Goal: Task Accomplishment & Management: Complete application form

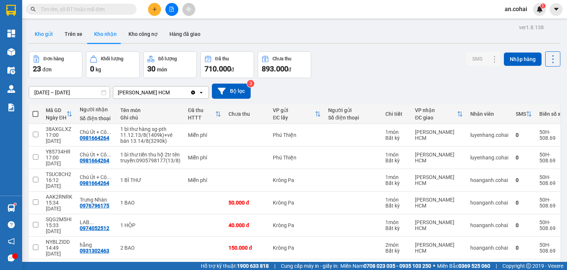
click at [41, 32] on button "Kho gửi" at bounding box center [44, 34] width 30 height 18
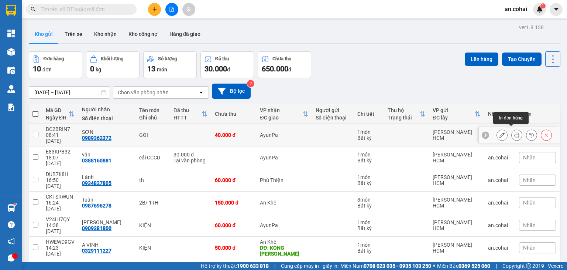
click at [516, 132] on button at bounding box center [517, 135] width 10 height 13
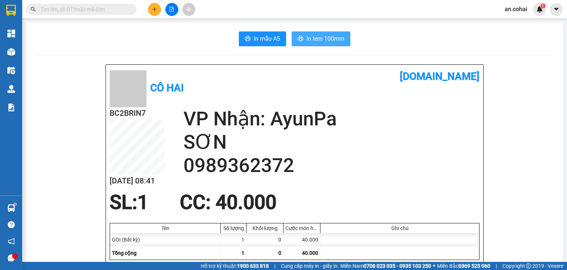
click at [325, 36] on span "In tem 100mm" at bounding box center [326, 38] width 38 height 9
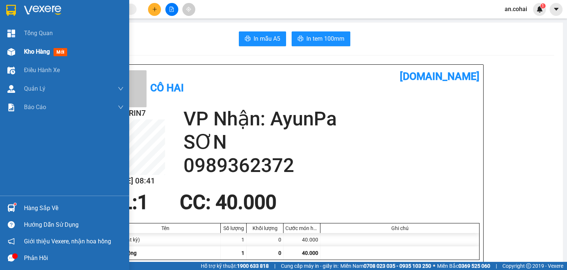
click at [42, 55] on span "Kho hàng" at bounding box center [37, 51] width 26 height 7
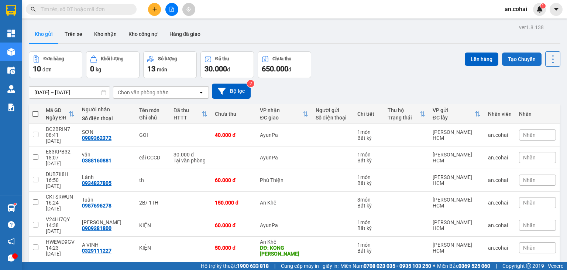
click at [516, 60] on button "Tạo Chuyến" at bounding box center [522, 58] width 40 height 13
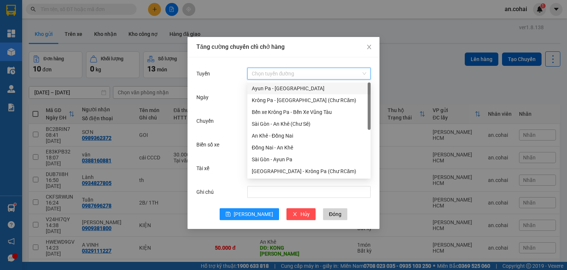
click at [290, 73] on input "Tuyến" at bounding box center [306, 73] width 109 height 11
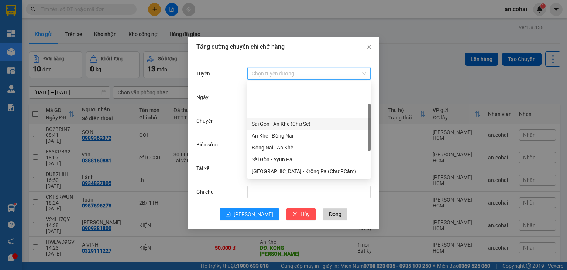
scroll to position [74, 0]
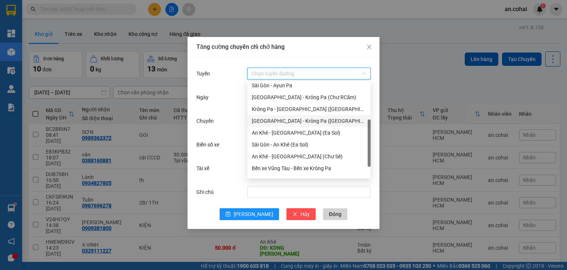
click at [286, 123] on div "[GEOGRAPHIC_DATA] - Krông Pa ([GEOGRAPHIC_DATA])" at bounding box center [309, 121] width 114 height 8
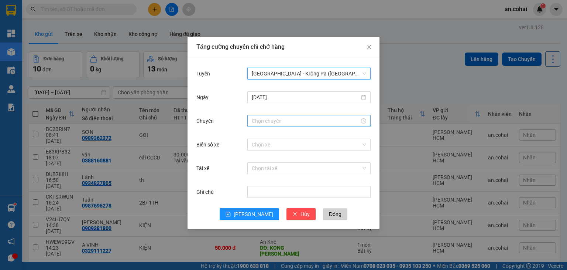
click at [256, 120] on input "Chuyến" at bounding box center [306, 121] width 108 height 8
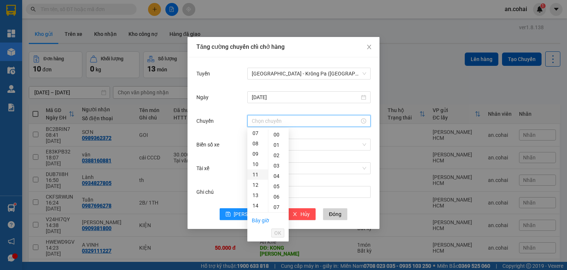
click at [257, 176] on div "11" at bounding box center [257, 174] width 21 height 10
type input "11:00"
click at [278, 136] on div "00" at bounding box center [278, 134] width 20 height 10
click at [280, 232] on span "OK" at bounding box center [277, 233] width 7 height 8
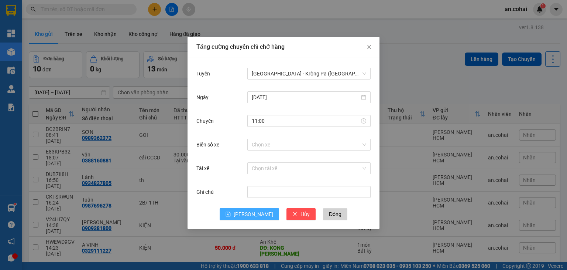
click at [261, 217] on button "[PERSON_NAME]" at bounding box center [249, 214] width 59 height 12
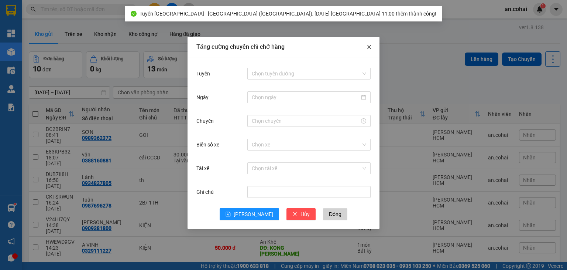
click at [368, 46] on icon "close" at bounding box center [369, 47] width 6 height 6
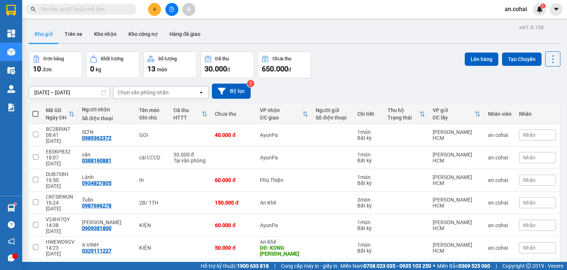
click at [35, 116] on span at bounding box center [35, 114] width 6 height 6
click at [35, 110] on input "checkbox" at bounding box center [35, 110] width 0 height 0
checkbox input "true"
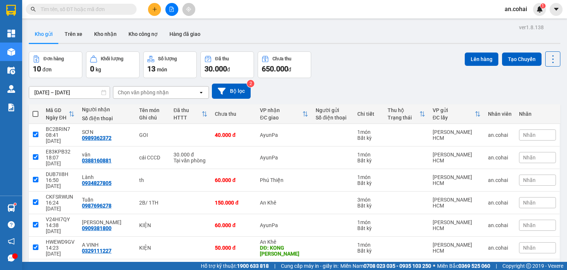
checkbox input "true"
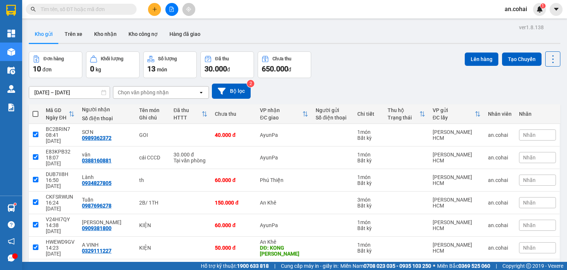
checkbox input "true"
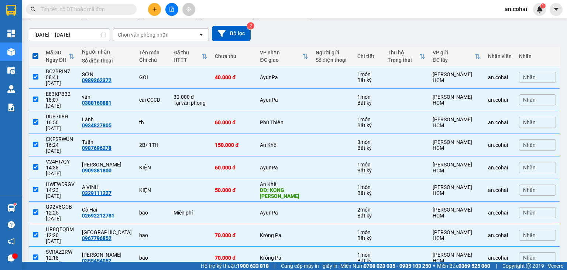
scroll to position [0, 0]
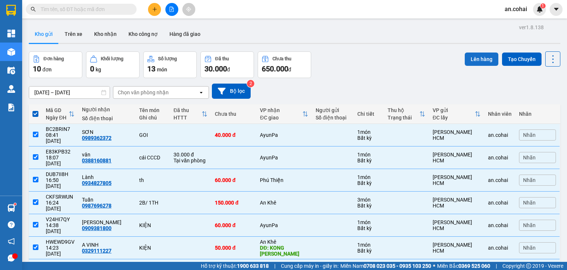
click at [476, 58] on button "Lên hàng" at bounding box center [482, 58] width 34 height 13
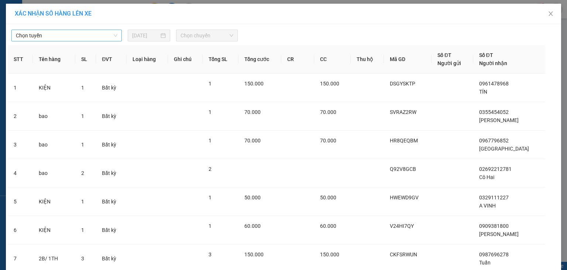
click at [101, 32] on span "Chọn tuyến" at bounding box center [67, 35] width 102 height 11
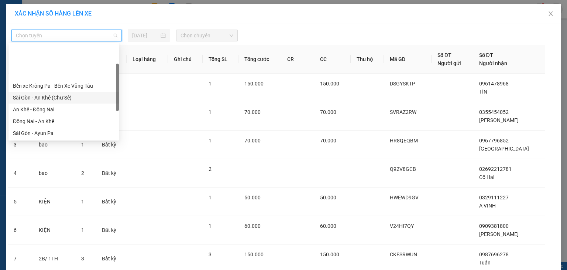
scroll to position [103, 0]
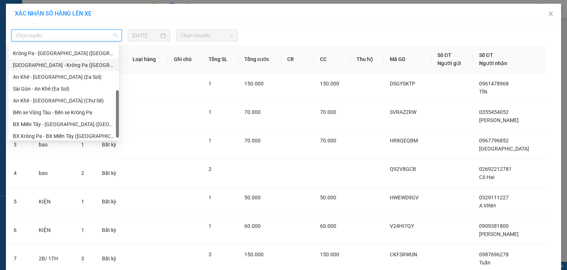
click at [61, 65] on div "[GEOGRAPHIC_DATA] - Krông Pa ([GEOGRAPHIC_DATA])" at bounding box center [64, 65] width 102 height 8
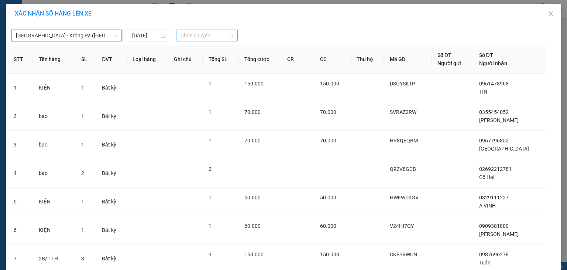
click at [204, 39] on span "Chọn chuyến" at bounding box center [207, 35] width 53 height 11
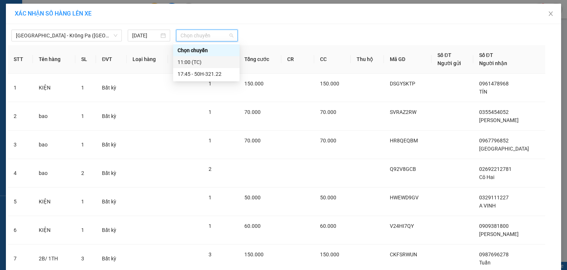
drag, startPoint x: 206, startPoint y: 62, endPoint x: 213, endPoint y: 65, distance: 7.1
click at [206, 62] on div "11:00 (TC)" at bounding box center [207, 62] width 58 height 8
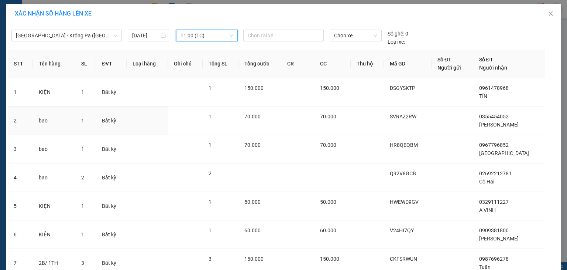
scroll to position [146, 0]
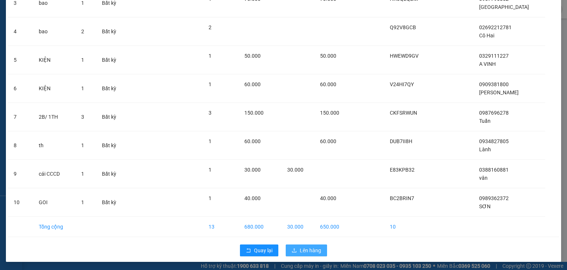
drag, startPoint x: 309, startPoint y: 251, endPoint x: 310, endPoint y: 244, distance: 6.7
click at [309, 251] on span "Lên hàng" at bounding box center [310, 250] width 21 height 8
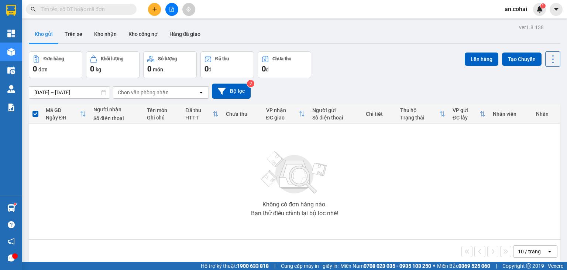
click at [112, 5] on input "text" at bounding box center [84, 9] width 87 height 8
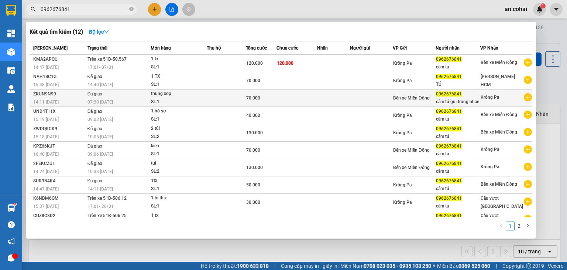
type input "0962676841"
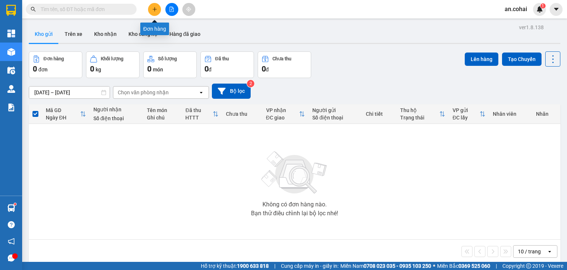
click at [152, 11] on icon "plus" at bounding box center [154, 9] width 5 height 5
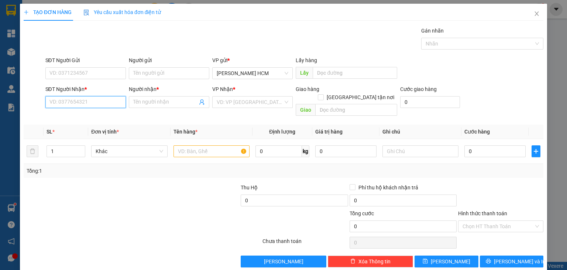
click at [88, 105] on input "SĐT Người Nhận *" at bounding box center [85, 102] width 81 height 12
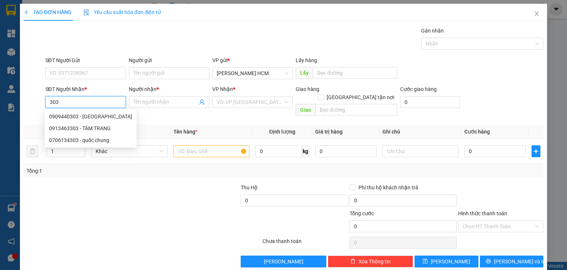
click at [89, 115] on div "0909440303 - [GEOGRAPHIC_DATA]" at bounding box center [90, 116] width 83 height 8
type input "0909440303"
type input "Thành Phú"
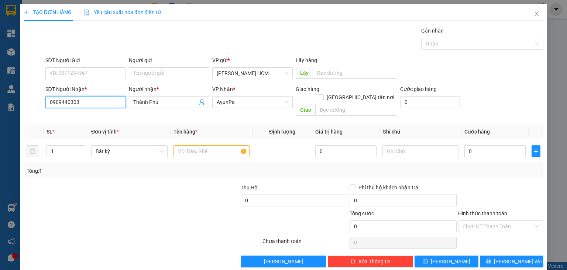
click at [95, 99] on input "0909440303" at bounding box center [85, 102] width 81 height 12
type input "0"
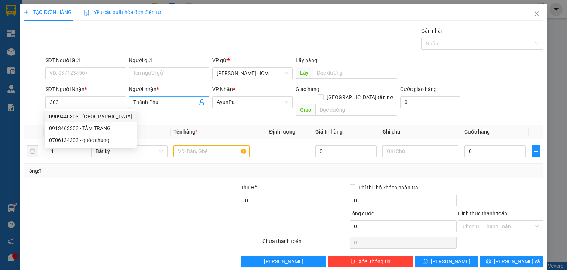
click at [157, 97] on span "Thành Phú" at bounding box center [169, 102] width 81 height 12
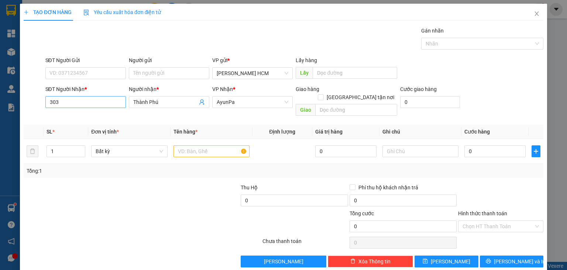
drag, startPoint x: 175, startPoint y: 95, endPoint x: 118, endPoint y: 103, distance: 57.1
click at [119, 103] on div "SĐT Người Nhận * 303 Người nhận * Thành Phú VP Nhận * AyunPa Giao hàng Giao tận…" at bounding box center [294, 102] width 501 height 34
drag, startPoint x: 173, startPoint y: 103, endPoint x: 117, endPoint y: 104, distance: 55.8
click at [123, 105] on div "SĐT Người Nhận * 303 Người nhận * Thành [GEOGRAPHIC_DATA] Phú VP Nhận * AyunPa …" at bounding box center [294, 102] width 501 height 34
click at [47, 103] on input "303" at bounding box center [85, 102] width 81 height 12
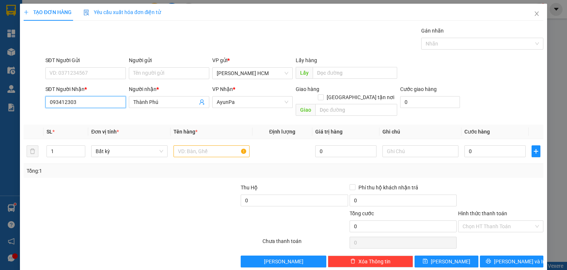
click at [63, 103] on input "093412303" at bounding box center [85, 102] width 81 height 12
type input "0934112303"
click at [86, 114] on div "0934112303 - Thời" at bounding box center [84, 116] width 71 height 8
type input "Thời"
type input "0934112303"
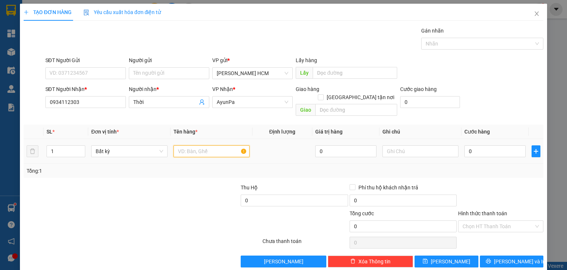
click at [191, 145] on input "text" at bounding box center [212, 151] width 76 height 12
type input "KIỆN"
click at [487, 145] on input "0" at bounding box center [495, 151] width 61 height 12
type input "005"
type input "5"
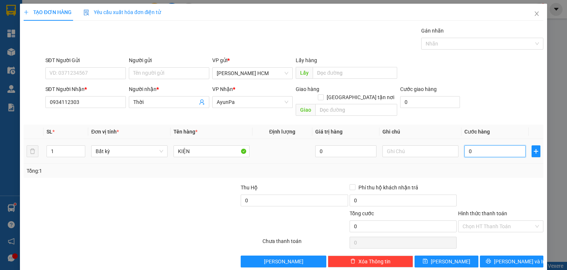
type input "5"
type input "0.050"
type input "50"
type input "50.000"
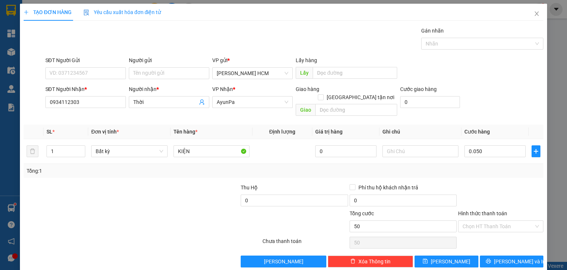
type input "50.000"
click at [506, 183] on div at bounding box center [501, 196] width 87 height 26
click at [499, 255] on button "[PERSON_NAME] và In" at bounding box center [512, 261] width 64 height 12
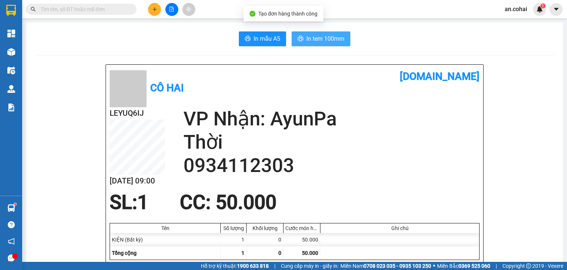
click at [334, 39] on span "In tem 100mm" at bounding box center [326, 38] width 38 height 9
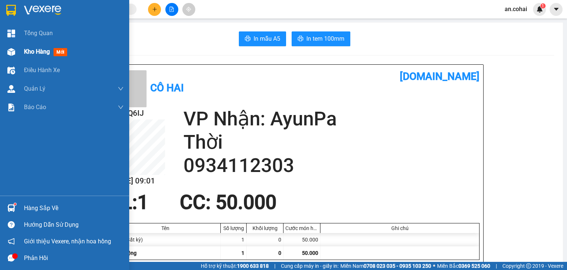
click at [21, 52] on div "Kho hàng mới" at bounding box center [64, 51] width 129 height 18
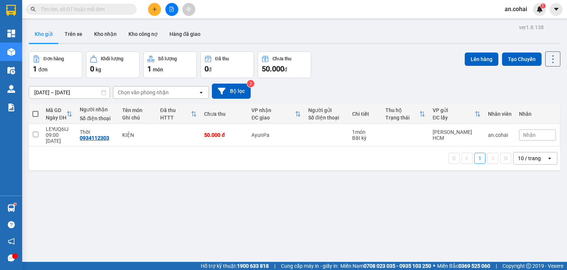
click at [63, 12] on input "text" at bounding box center [84, 9] width 87 height 8
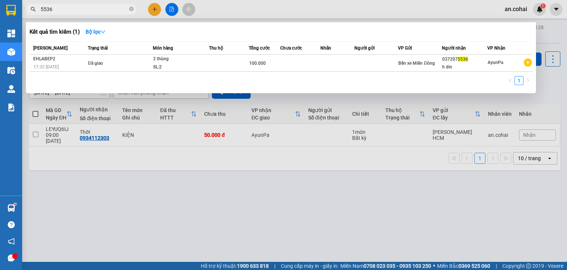
type input "5536"
click at [260, 11] on div at bounding box center [283, 135] width 567 height 270
click at [132, 8] on icon "close-circle" at bounding box center [131, 9] width 4 height 4
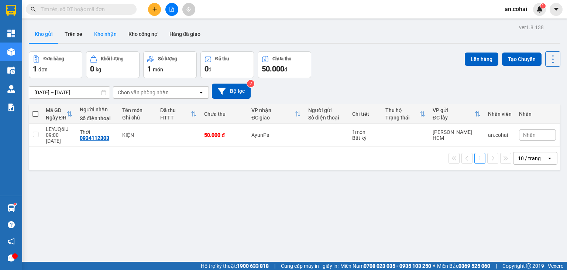
click at [99, 32] on button "Kho nhận" at bounding box center [105, 34] width 34 height 18
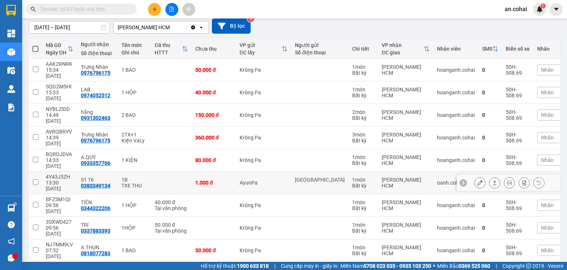
scroll to position [66, 0]
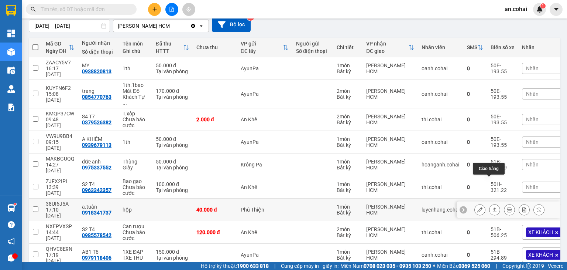
click at [493, 203] on button at bounding box center [495, 209] width 10 height 13
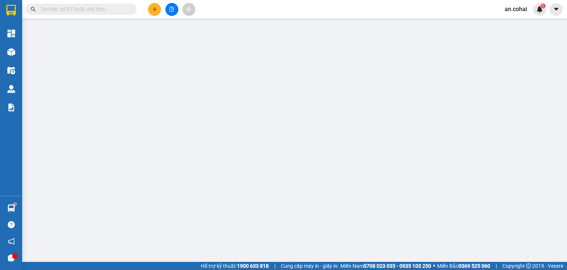
type input "0918341737"
type input "a.tuấn"
type input "40.000"
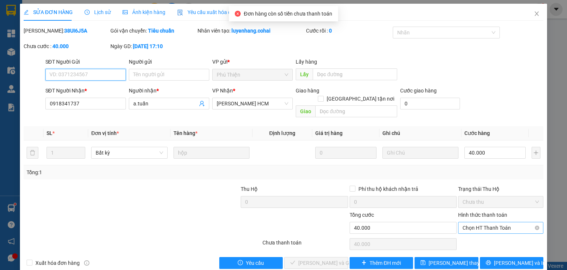
click at [486, 222] on span "Chọn HT Thanh Toán" at bounding box center [501, 227] width 76 height 11
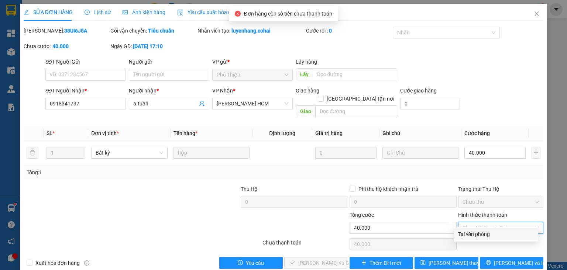
click at [488, 231] on div "Tại văn phòng" at bounding box center [496, 234] width 76 height 8
type input "0"
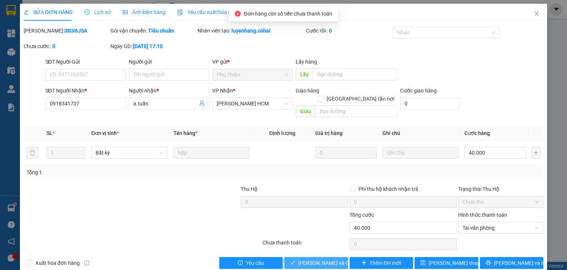
click at [315, 259] on span "[PERSON_NAME] và Giao hàng" at bounding box center [333, 263] width 71 height 8
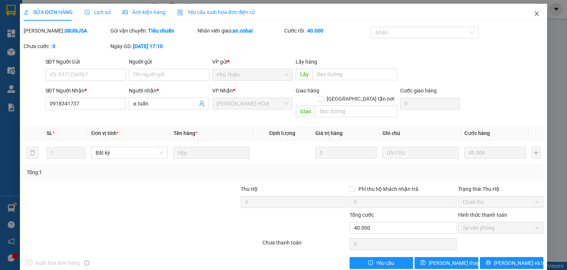
click at [535, 16] on icon "close" at bounding box center [537, 13] width 4 height 4
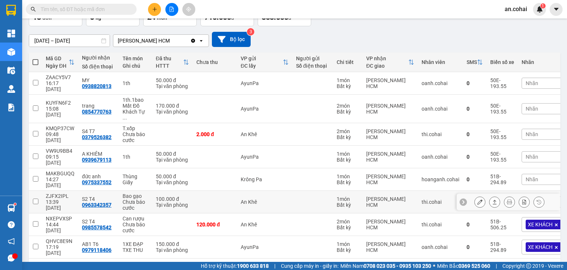
scroll to position [53, 0]
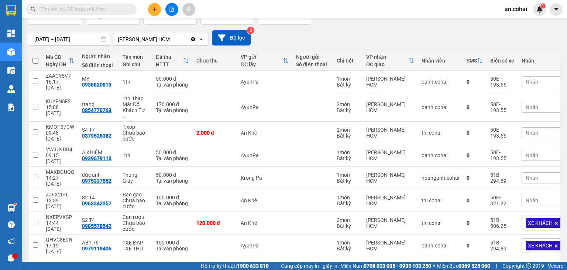
click at [463, 263] on button "1" at bounding box center [467, 268] width 11 height 11
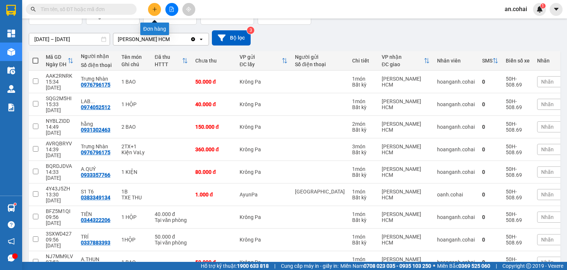
click at [153, 11] on icon "plus" at bounding box center [154, 9] width 5 height 5
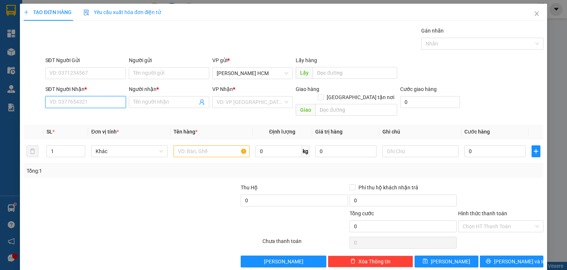
click at [97, 102] on input "SĐT Người Nhận *" at bounding box center [85, 102] width 81 height 12
click at [88, 119] on div "0983239177 - KIÊN" at bounding box center [84, 116] width 71 height 8
type input "0983239177"
type input "KIÊN"
type input "0983239177"
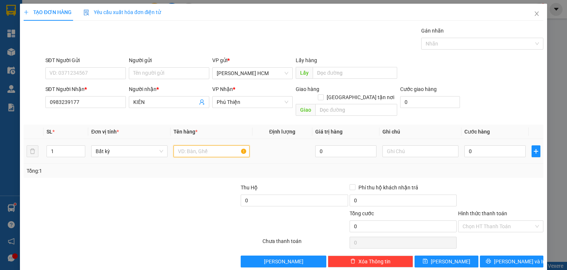
click at [213, 145] on input "text" at bounding box center [212, 151] width 76 height 12
type input "TÚI"
click at [467, 145] on input "0" at bounding box center [495, 151] width 61 height 12
type input "005"
type input "5"
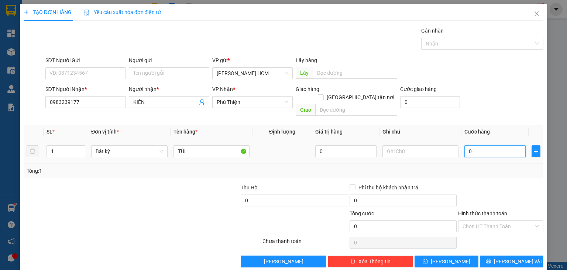
type input "5"
type input "0.050"
type input "50"
type input "50.000"
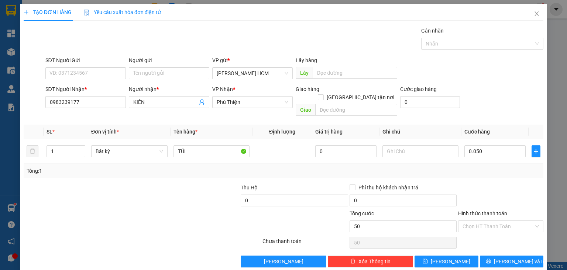
type input "50.000"
click at [478, 171] on div "Transit Pickup Surcharge Ids Transit Deliver Surcharge Ids Transit Deliver Surc…" at bounding box center [284, 147] width 520 height 240
click at [497, 220] on input "Hình thức thanh toán" at bounding box center [498, 225] width 71 height 11
click at [493, 228] on div "Tại văn phòng" at bounding box center [496, 232] width 76 height 8
type input "0"
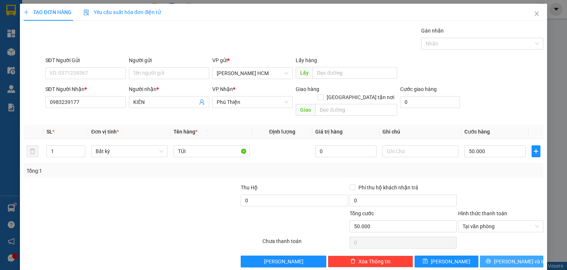
click at [491, 259] on icon "printer" at bounding box center [488, 261] width 5 height 5
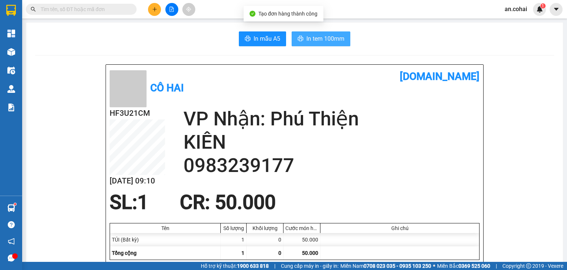
click at [307, 33] on button "In tem 100mm" at bounding box center [321, 38] width 59 height 15
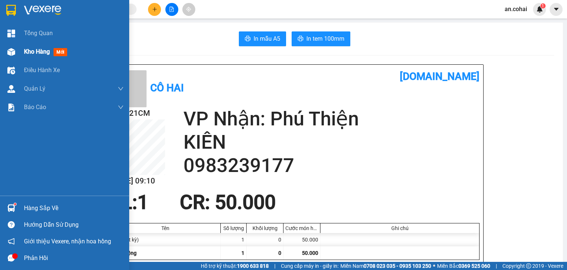
click at [35, 52] on span "Kho hàng" at bounding box center [37, 51] width 26 height 7
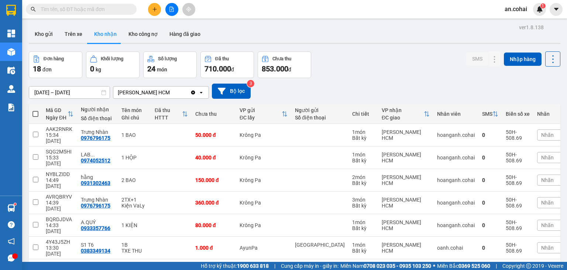
click at [112, 10] on input "text" at bounding box center [84, 9] width 87 height 8
click at [152, 10] on icon "plus" at bounding box center [154, 9] width 5 height 5
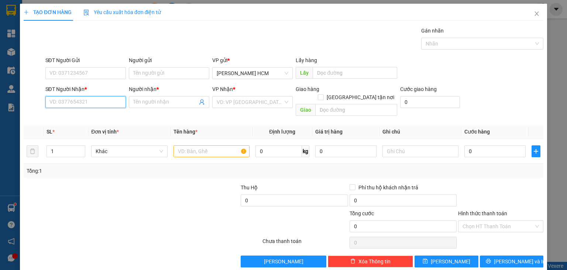
click at [92, 102] on input "SĐT Người Nhận *" at bounding box center [85, 102] width 81 height 12
click at [102, 118] on div "0869057089 - NGUYỆT( trâm)" at bounding box center [84, 116] width 71 height 8
type input "0869057089"
type input "NGUYỆT( trâm)"
type input "0869057089"
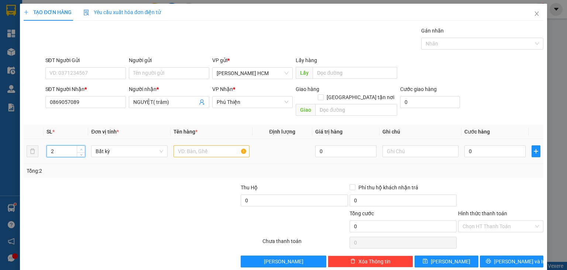
click at [81, 148] on icon "up" at bounding box center [81, 149] width 3 height 3
click at [81, 147] on span "up" at bounding box center [81, 149] width 4 height 4
type input "2"
click at [81, 152] on icon "down" at bounding box center [81, 153] width 3 height 3
click at [213, 145] on input "text" at bounding box center [212, 151] width 76 height 12
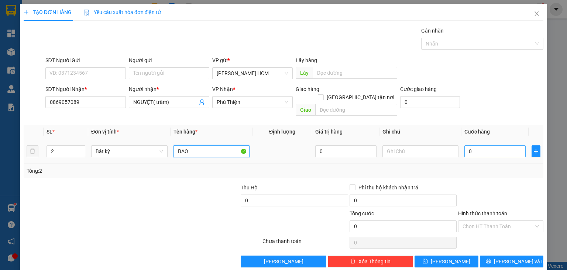
type input "BAO"
click at [469, 145] on input "0" at bounding box center [495, 151] width 61 height 12
type input "002"
type input "2"
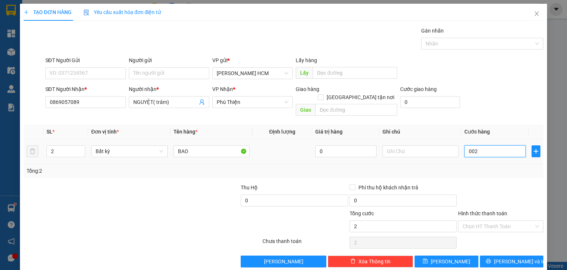
type input "0.024"
type input "24"
type input "00.240"
type input "240"
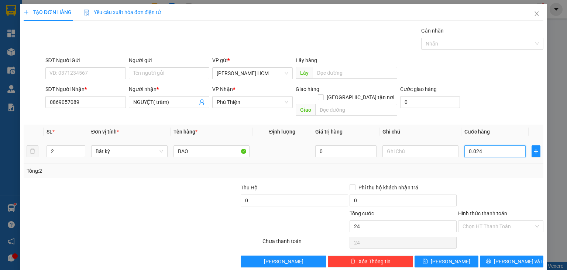
type input "240"
type input "240.000"
click at [488, 164] on div "Tổng: 2" at bounding box center [284, 171] width 520 height 14
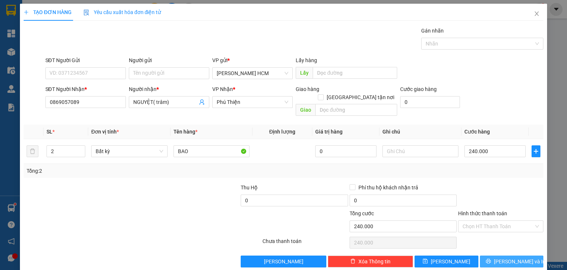
click at [511, 257] on span "[PERSON_NAME] và In" at bounding box center [520, 261] width 52 height 8
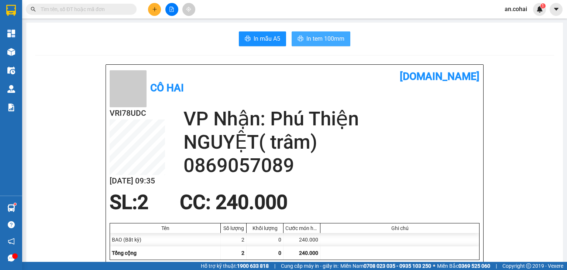
click at [319, 36] on span "In tem 100mm" at bounding box center [326, 38] width 38 height 9
click at [153, 6] on button at bounding box center [154, 9] width 13 height 13
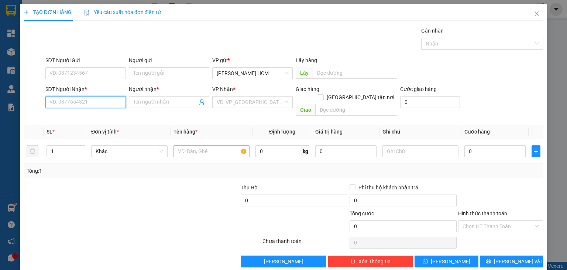
click at [112, 100] on input "SĐT Người Nhận *" at bounding box center [85, 102] width 81 height 12
click at [103, 114] on div "0972764123 - quốc thắng" at bounding box center [84, 116] width 71 height 8
type input "0972764123"
type input "quốc thắng"
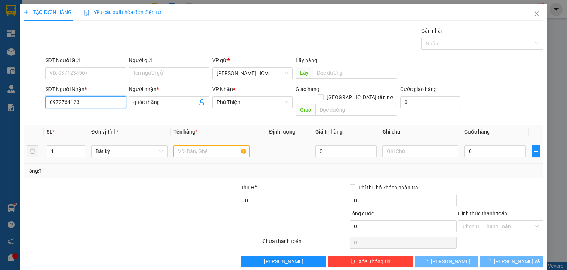
type input "0972764123"
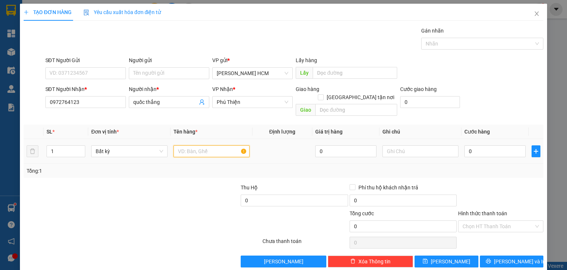
click at [192, 145] on input "text" at bounding box center [212, 151] width 76 height 12
type input "HOP"
click at [503, 145] on input "0" at bounding box center [495, 151] width 61 height 12
type input "004"
type input "4"
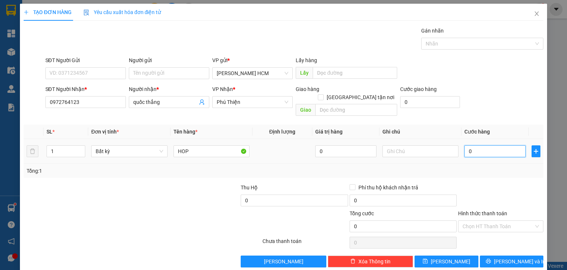
type input "4"
type input "0.040"
type input "40"
type input "40.000"
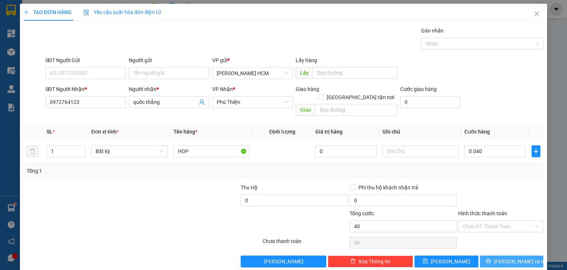
type input "40.000"
click at [483, 257] on button "[PERSON_NAME] và In" at bounding box center [512, 261] width 64 height 12
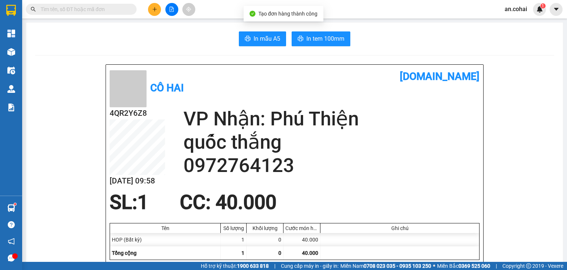
click at [329, 43] on span "In tem 100mm" at bounding box center [326, 38] width 38 height 9
click at [154, 7] on icon "plus" at bounding box center [154, 9] width 5 height 5
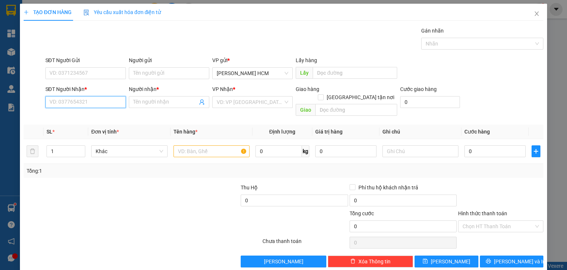
click at [106, 102] on input "SĐT Người Nhận *" at bounding box center [85, 102] width 81 height 12
click at [104, 114] on div "0961045676 - THƠM" at bounding box center [84, 116] width 71 height 8
type input "0961045676"
type input "THƠM"
type input "0961045676"
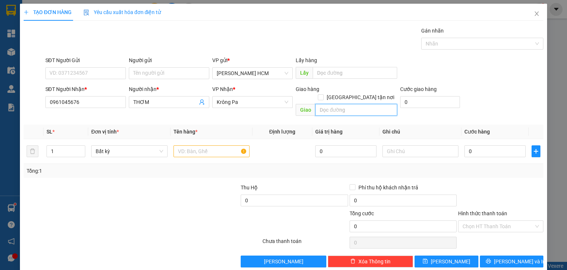
click at [339, 104] on input "text" at bounding box center [356, 110] width 82 height 12
click at [185, 145] on input "text" at bounding box center [212, 151] width 76 height 12
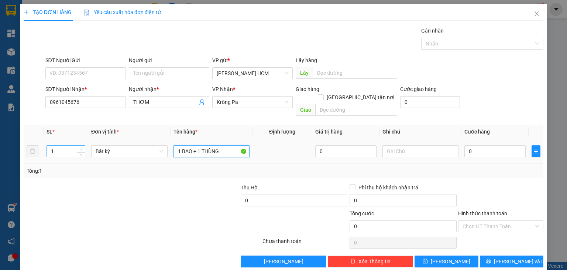
type input "1 BAO + 1 THÙNG"
type input "2"
drag, startPoint x: 78, startPoint y: 139, endPoint x: 191, endPoint y: 124, distance: 113.2
click at [79, 147] on span "up" at bounding box center [81, 149] width 4 height 4
click at [501, 146] on input "0" at bounding box center [495, 151] width 61 height 12
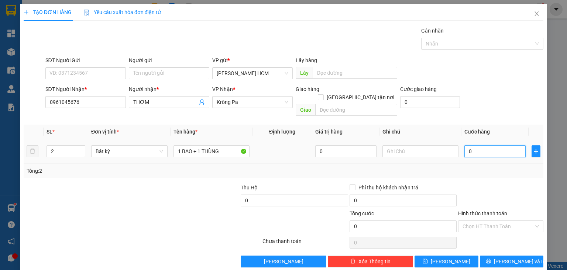
type input "003"
type input "3"
type input "0.030"
type input "30"
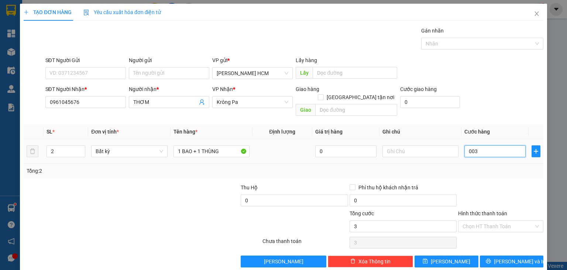
type input "30"
type input "003"
type input "3"
type input "00"
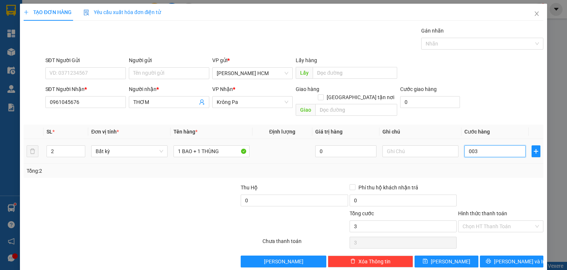
type input "0"
type input "001"
type input "1"
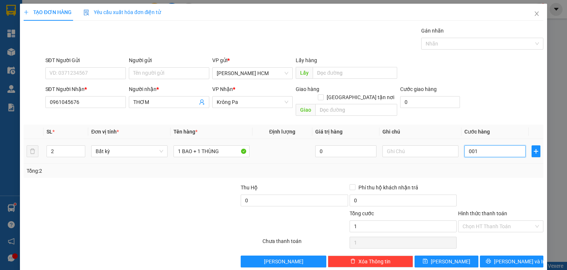
type input "0.013"
type input "13"
type input "00.130"
type input "130"
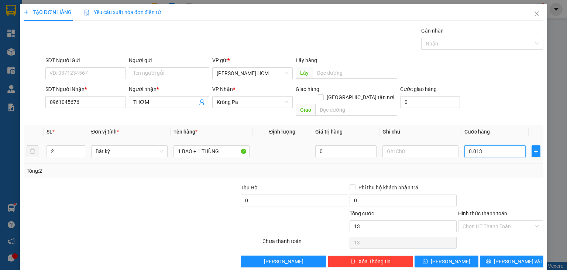
type input "130"
type input "130.000"
drag, startPoint x: 504, startPoint y: 178, endPoint x: 510, endPoint y: 219, distance: 41.7
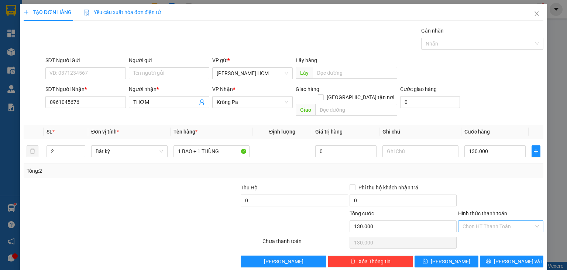
click at [505, 186] on div at bounding box center [501, 196] width 87 height 26
drag, startPoint x: 497, startPoint y: 248, endPoint x: 492, endPoint y: 250, distance: 5.3
click at [497, 255] on button "[PERSON_NAME] và In" at bounding box center [512, 261] width 64 height 12
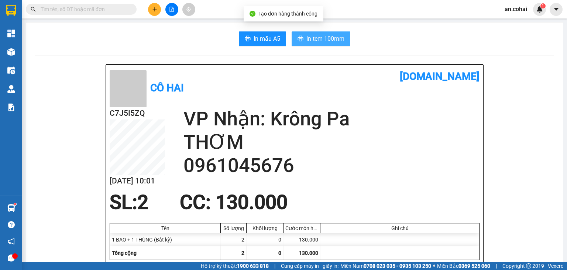
click at [323, 38] on span "In tem 100mm" at bounding box center [326, 38] width 38 height 9
drag, startPoint x: 333, startPoint y: 38, endPoint x: 340, endPoint y: 47, distance: 11.2
click at [333, 39] on span "In tem 100mm" at bounding box center [326, 38] width 38 height 9
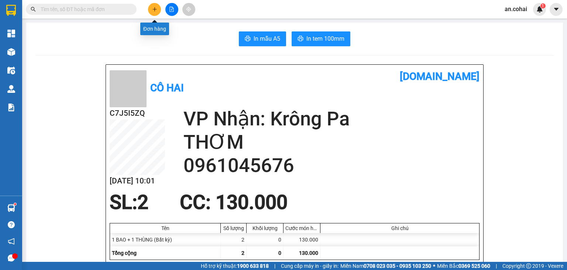
click at [154, 11] on icon "plus" at bounding box center [154, 9] width 5 height 5
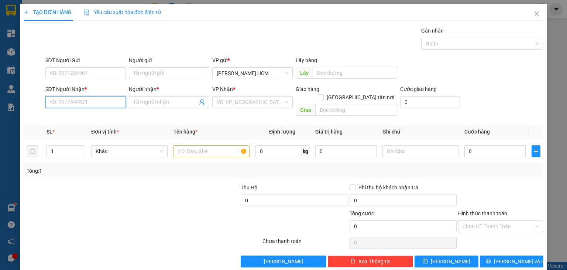
click at [90, 104] on input "SĐT Người Nhận *" at bounding box center [85, 102] width 81 height 12
click at [89, 95] on div "SĐT Người Nhận *" at bounding box center [85, 90] width 81 height 11
click at [63, 101] on input "SĐT Người Nhận *" at bounding box center [85, 102] width 81 height 12
click at [92, 114] on div "0794540236 - C HẠNH" at bounding box center [84, 116] width 71 height 8
type input "0794540236"
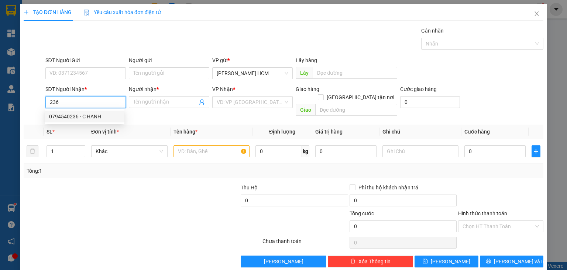
type input "C HẠNH"
type input "0794540236"
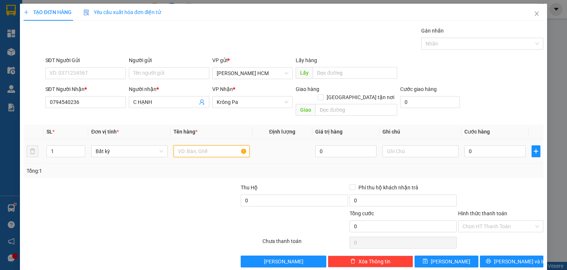
click at [216, 145] on input "text" at bounding box center [212, 151] width 76 height 12
type input "Y"
type input "THÙNG"
click at [482, 145] on input "0" at bounding box center [495, 151] width 61 height 12
type input "005"
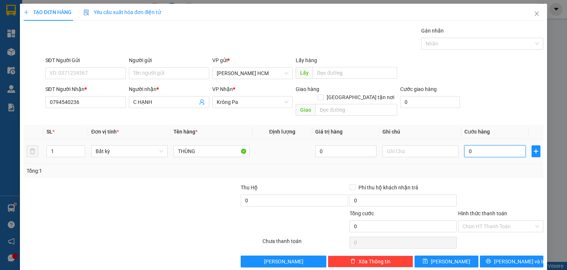
type input "5"
type input "0.050"
type input "50"
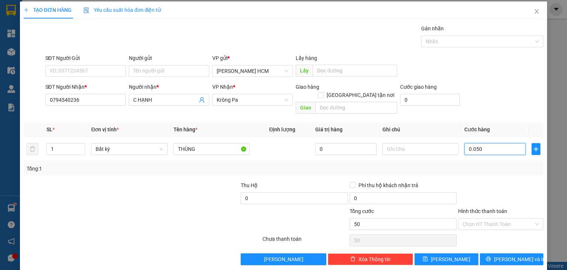
scroll to position [3, 0]
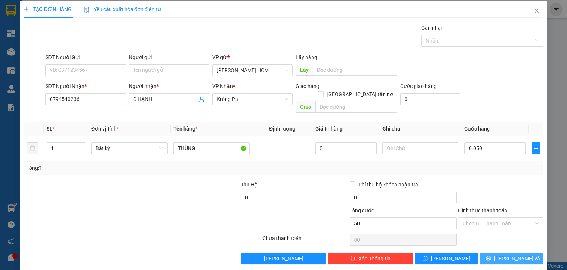
type input "50.000"
click at [489, 253] on button "[PERSON_NAME] và In" at bounding box center [512, 258] width 64 height 12
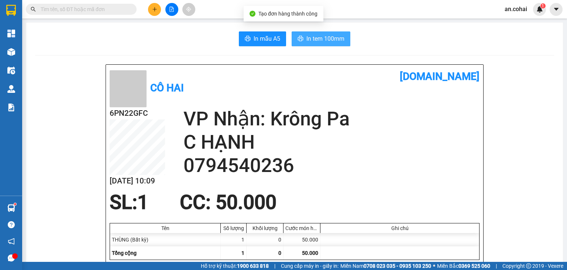
click at [315, 37] on span "In tem 100mm" at bounding box center [326, 38] width 38 height 9
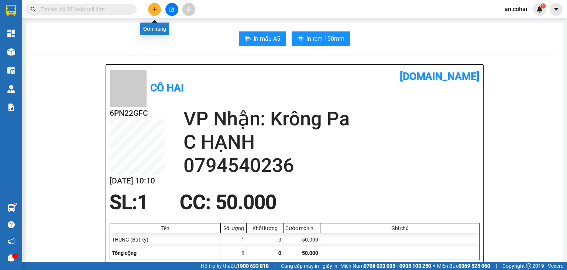
click at [154, 8] on icon "plus" at bounding box center [154, 9] width 5 height 5
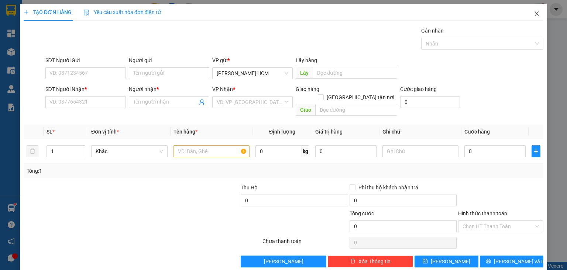
click at [535, 17] on span "Close" at bounding box center [537, 14] width 21 height 21
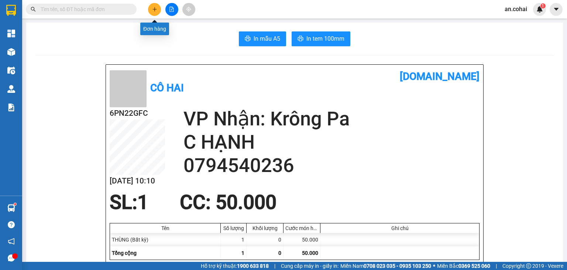
click at [157, 14] on button at bounding box center [154, 9] width 13 height 13
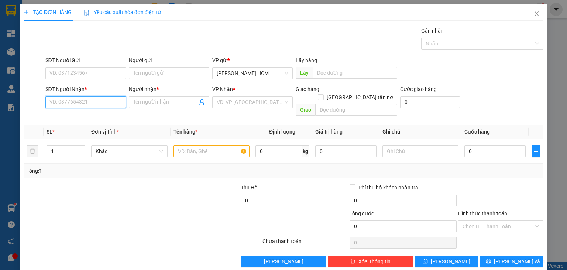
click at [93, 98] on input "SĐT Người Nhận *" at bounding box center [85, 102] width 81 height 12
click at [110, 119] on div "0869057089 - NGUYỆT( trâm)" at bounding box center [84, 116] width 71 height 8
type input "0869057089"
type input "NGUYỆT( trâm)"
type input "0869057089"
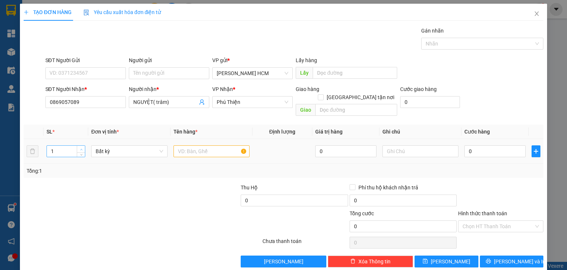
type input "2"
click at [81, 148] on icon "up" at bounding box center [81, 149] width 3 height 3
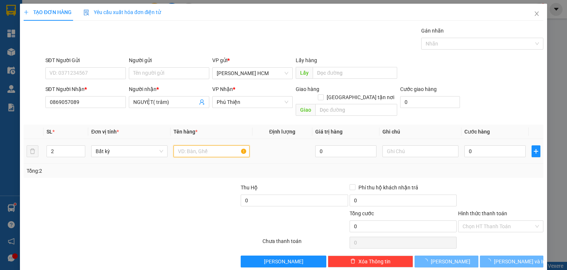
click at [175, 145] on input "text" at bounding box center [212, 151] width 76 height 12
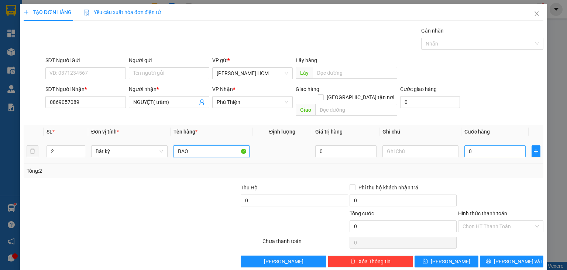
type input "BAO"
click at [519, 145] on input "0" at bounding box center [495, 151] width 61 height 12
type input "002"
type input "2"
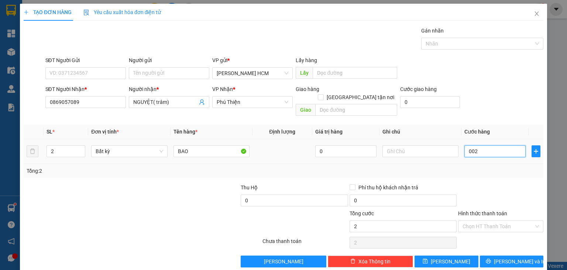
type input "0.020"
type input "20"
type input "00.200"
type input "200"
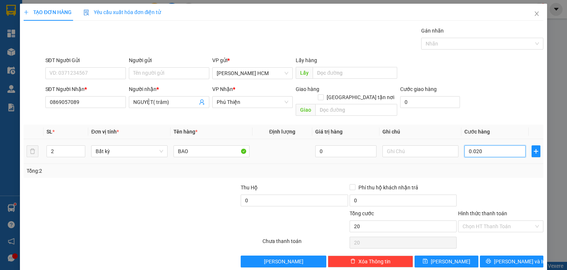
type input "200"
type input "200.000"
click at [513, 172] on div "Transit Pickup Surcharge Ids Transit Deliver Surcharge Ids Transit Deliver Surc…" at bounding box center [284, 147] width 520 height 240
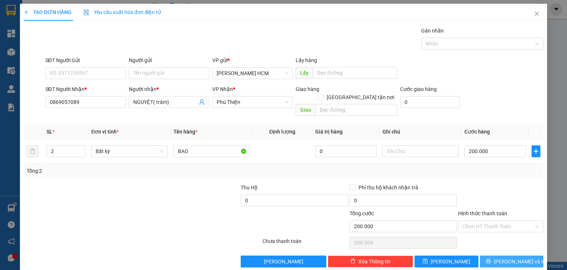
click at [520, 257] on span "[PERSON_NAME] và In" at bounding box center [520, 261] width 52 height 8
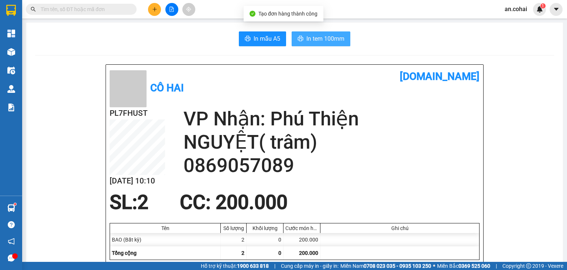
click at [324, 37] on span "In tem 100mm" at bounding box center [326, 38] width 38 height 9
click at [331, 38] on span "In tem 100mm" at bounding box center [326, 38] width 38 height 9
click at [340, 34] on span "In tem 100mm" at bounding box center [326, 38] width 38 height 9
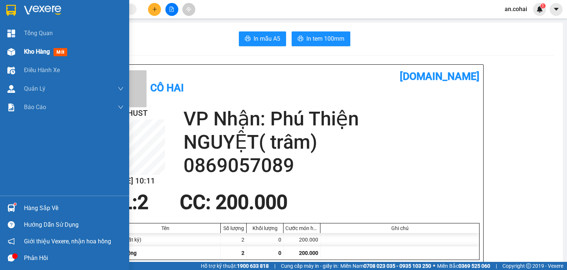
click at [27, 53] on span "Kho hàng" at bounding box center [37, 51] width 26 height 7
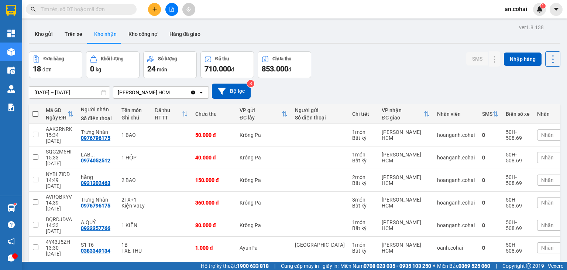
click at [106, 12] on input "text" at bounding box center [84, 9] width 87 height 8
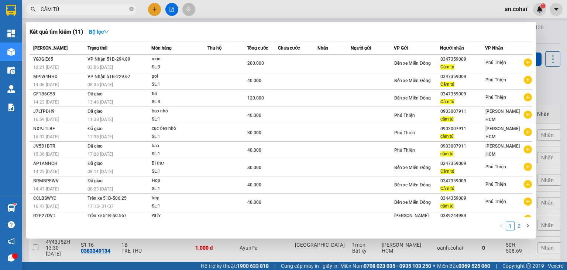
type input "CẨM TÚ"
click at [519, 230] on li "2" at bounding box center [519, 225] width 9 height 9
drag, startPoint x: 556, startPoint y: 43, endPoint x: 508, endPoint y: 42, distance: 47.7
click at [554, 42] on div at bounding box center [283, 135] width 567 height 270
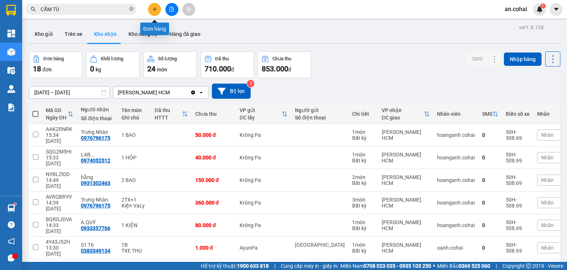
click at [152, 7] on button at bounding box center [154, 9] width 13 height 13
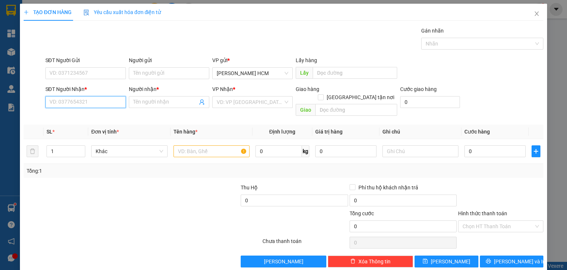
click at [83, 101] on input "SĐT Người Nhận *" at bounding box center [85, 102] width 81 height 12
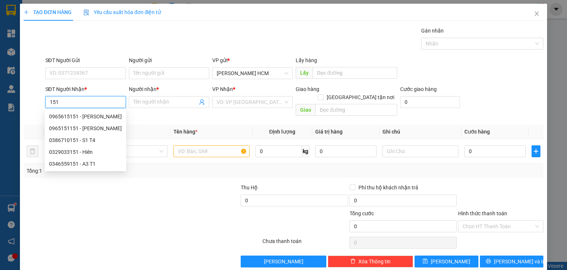
click at [90, 116] on div "0965615151 - [PERSON_NAME]" at bounding box center [85, 116] width 73 height 8
type input "0965615151"
type input "[PERSON_NAME]"
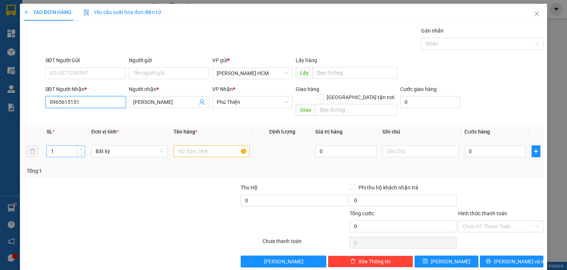
type input "0965615151"
type input "2"
click at [82, 148] on icon "up" at bounding box center [81, 149] width 3 height 3
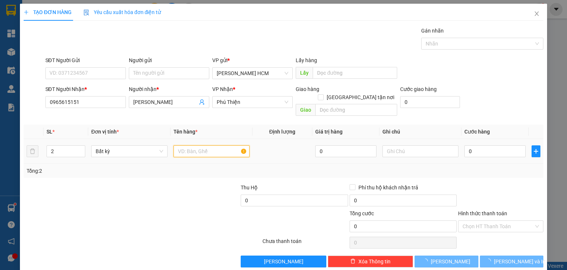
click at [195, 145] on input "text" at bounding box center [212, 151] width 76 height 12
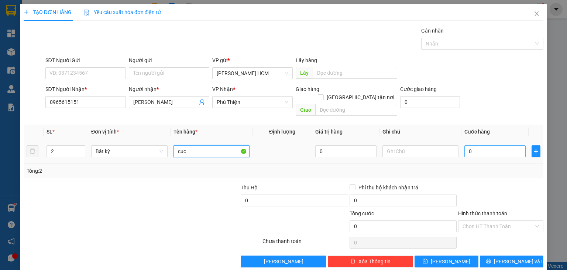
type input "cuc"
click at [475, 145] on input "0" at bounding box center [495, 151] width 61 height 12
type input "001"
type input "1"
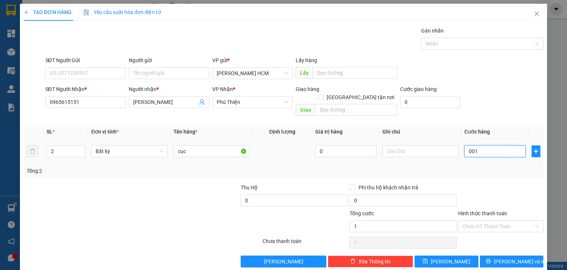
type input "0.015"
type input "15"
type input "00.150"
type input "150"
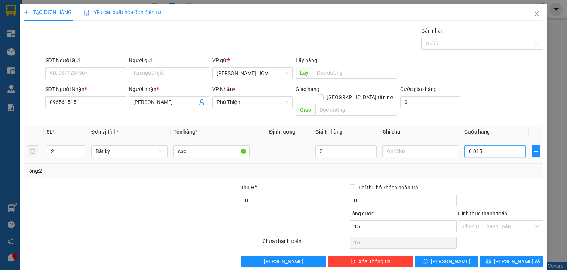
type input "150"
type input "00.015"
type input "15"
type input "000.154"
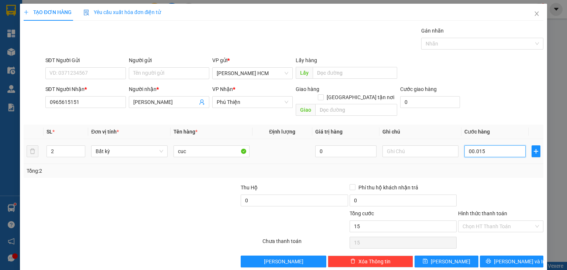
type input "154"
type input "00.001.540"
type input "1.540"
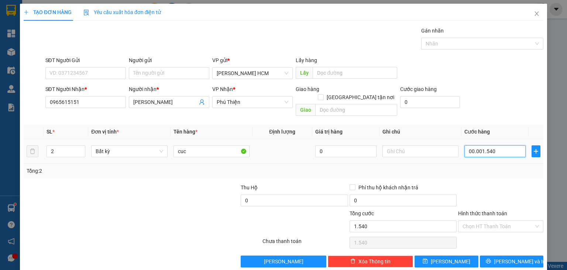
type input "00.000.154"
type input "154"
type input "00.000.015"
type input "15"
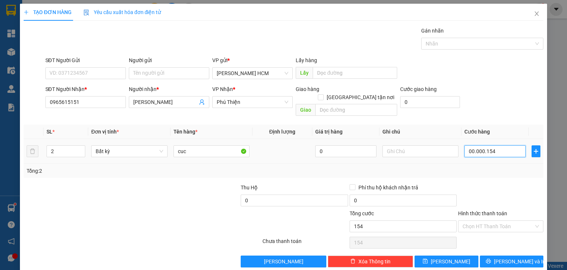
type input "15"
type input "0.000.001"
type input "1"
type input "000.000"
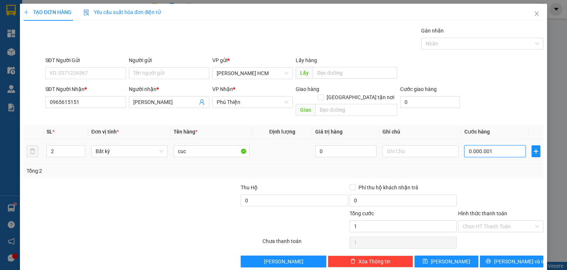
type input "0"
type input "100.000"
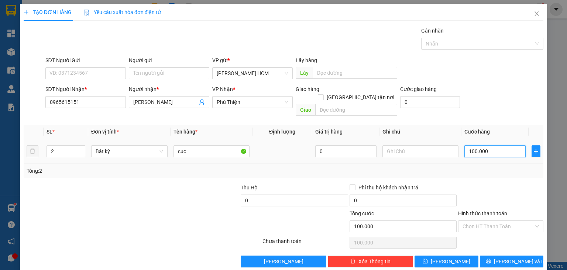
type input "1.400.000"
type input "14.000.140"
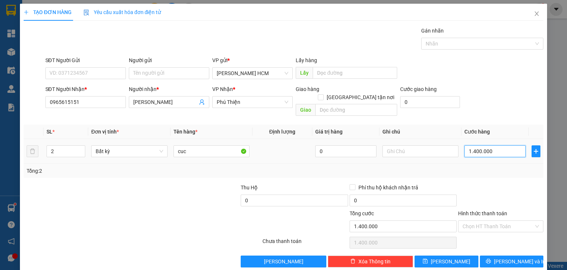
type input "14.000.140"
click at [496, 183] on div at bounding box center [501, 196] width 87 height 26
click at [517, 257] on span "[PERSON_NAME] và In" at bounding box center [520, 261] width 52 height 8
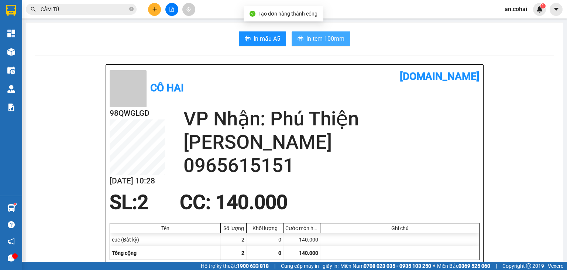
click at [324, 42] on span "In tem 100mm" at bounding box center [326, 38] width 38 height 9
click at [292, 38] on button "In tem 100mm" at bounding box center [321, 38] width 59 height 15
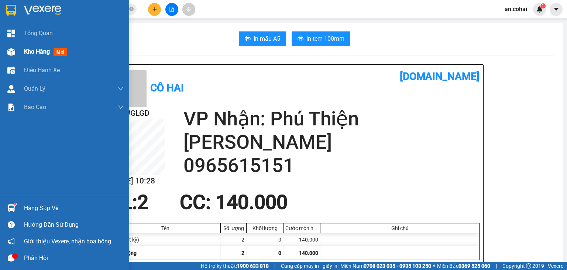
click at [42, 55] on span "Kho hàng" at bounding box center [37, 51] width 26 height 7
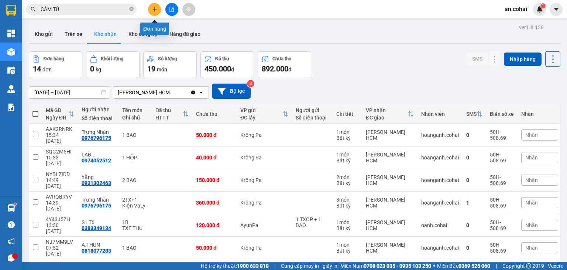
click at [154, 8] on icon "plus" at bounding box center [154, 9] width 0 height 4
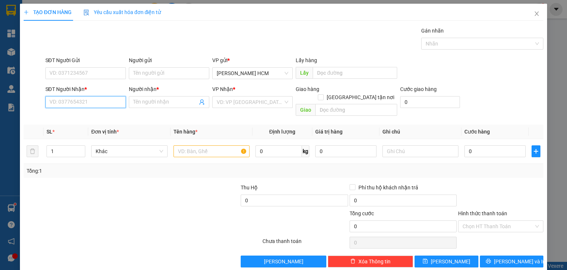
click at [99, 103] on input "SĐT Người Nhận *" at bounding box center [85, 102] width 81 height 12
click at [68, 117] on div "0981101080 - GIANG" at bounding box center [84, 116] width 71 height 8
type input "0981101080"
type input "GIANG"
type input "0981101080"
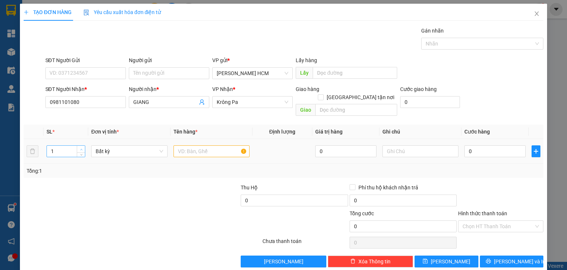
type input "2"
click at [80, 146] on span "Increase Value" at bounding box center [81, 149] width 8 height 7
click at [188, 145] on input "text" at bounding box center [212, 151] width 76 height 12
type input "thùng"
drag, startPoint x: 467, startPoint y: 136, endPoint x: 467, endPoint y: 142, distance: 5.9
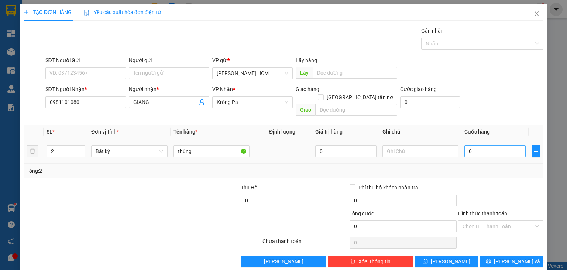
click at [467, 144] on div "0" at bounding box center [495, 151] width 61 height 15
click at [468, 145] on input "0" at bounding box center [495, 151] width 61 height 12
type input "001"
type input "1"
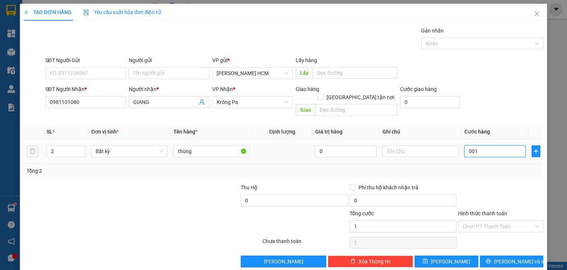
type input "0.012"
type input "12"
type input "00.120"
type input "120"
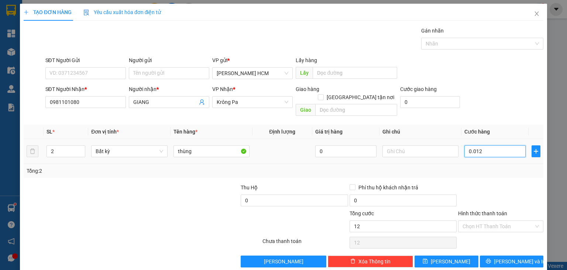
type input "120"
click at [506, 257] on span "[PERSON_NAME] và In" at bounding box center [520, 261] width 52 height 8
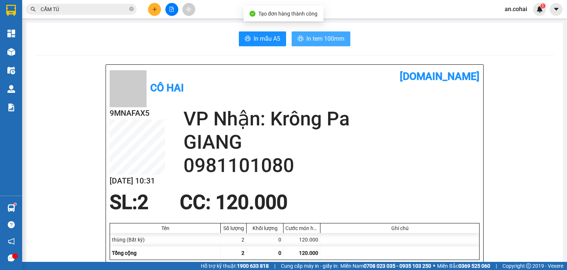
click at [307, 37] on span "In tem 100mm" at bounding box center [326, 38] width 38 height 9
click at [307, 38] on span "In tem 100mm" at bounding box center [326, 38] width 38 height 9
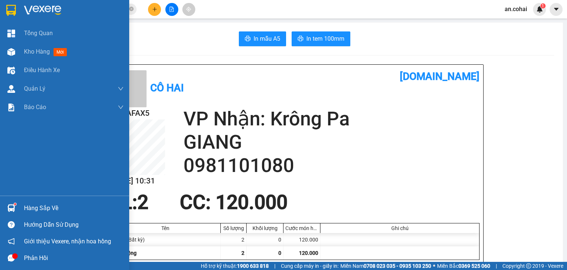
click at [43, 207] on div "Hàng sắp về" at bounding box center [74, 207] width 100 height 11
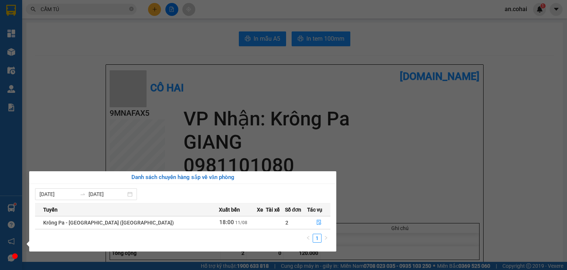
click at [347, 147] on section "Kết quả tìm kiếm ( 11 ) Bộ lọc Mã ĐH Trạng thái Món hàng Thu hộ Tổng cước Chưa …" at bounding box center [283, 135] width 567 height 270
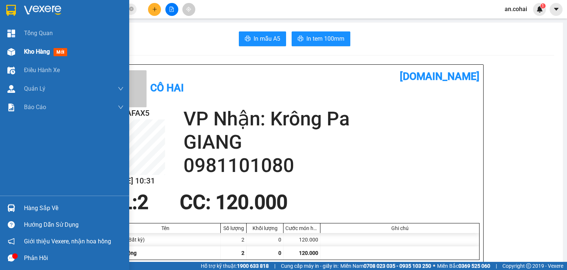
click at [17, 48] on div at bounding box center [11, 51] width 13 height 13
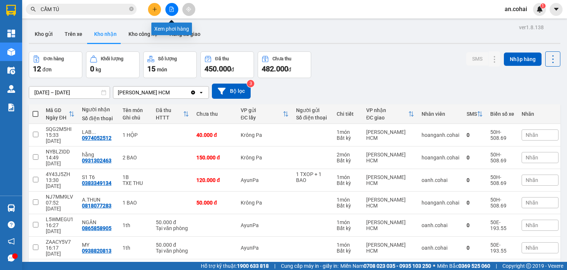
click at [175, 5] on button at bounding box center [171, 9] width 13 height 13
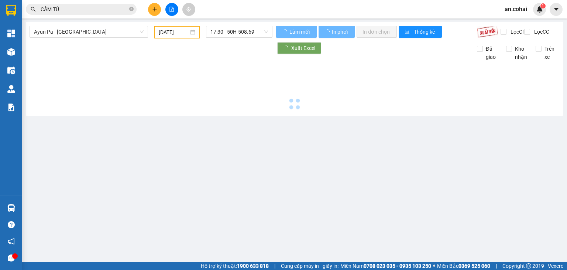
type input "[DATE]"
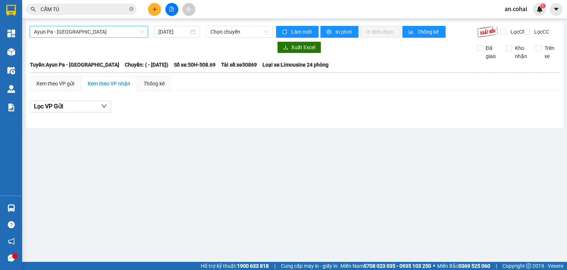
click at [117, 28] on span "Ayun Pa - [GEOGRAPHIC_DATA]" at bounding box center [89, 31] width 110 height 11
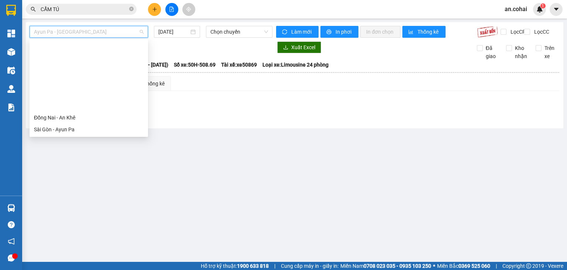
click at [81, 196] on div "An Khê - [GEOGRAPHIC_DATA] (Chư Sê)" at bounding box center [89, 200] width 110 height 8
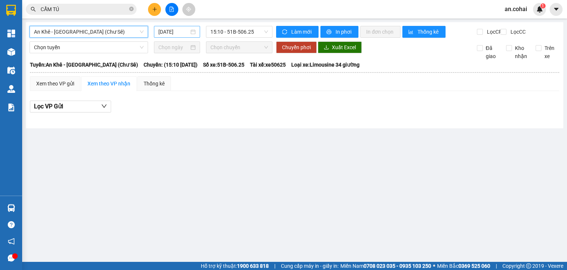
click at [172, 32] on input "[DATE]" at bounding box center [173, 32] width 30 height 8
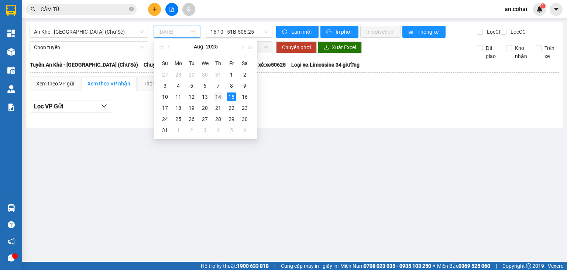
click at [220, 98] on div "14" at bounding box center [218, 96] width 9 height 9
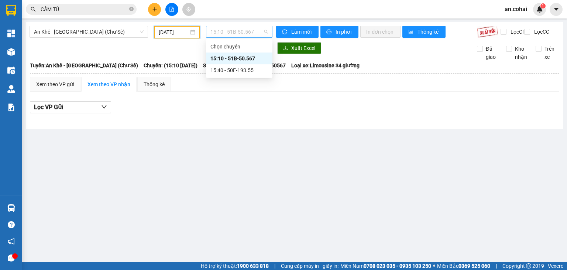
click at [238, 29] on span "15:10 - 51B-50.567" at bounding box center [239, 31] width 58 height 11
click at [246, 68] on div "15:40 - 50E-193.55" at bounding box center [239, 70] width 58 height 8
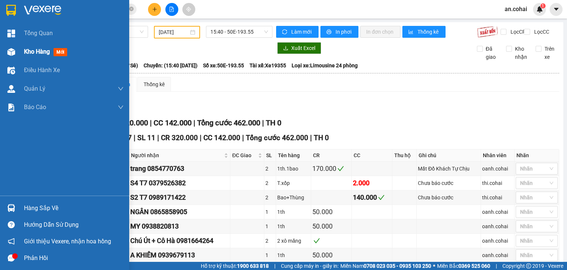
click at [40, 48] on span "Kho hàng" at bounding box center [37, 51] width 26 height 7
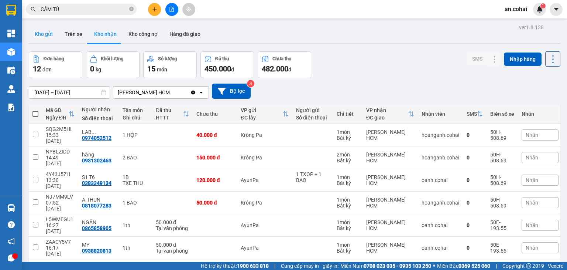
click at [44, 30] on button "Kho gửi" at bounding box center [44, 34] width 30 height 18
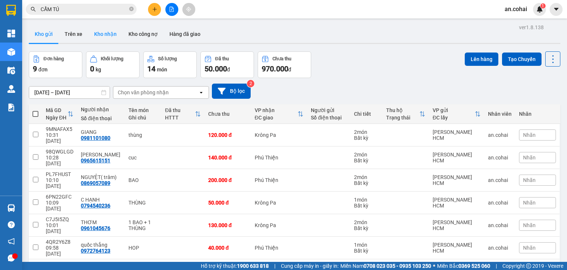
click at [111, 39] on button "Kho nhận" at bounding box center [105, 34] width 34 height 18
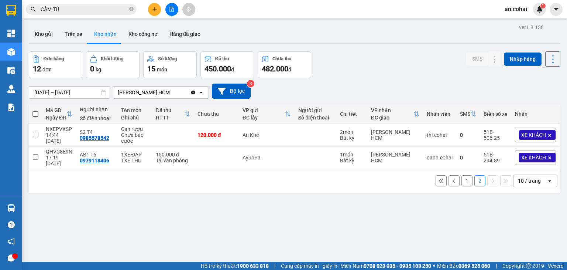
click at [462, 175] on button "1" at bounding box center [467, 180] width 11 height 11
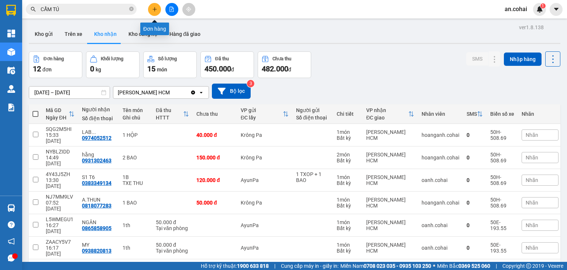
click at [152, 5] on button at bounding box center [154, 9] width 13 height 13
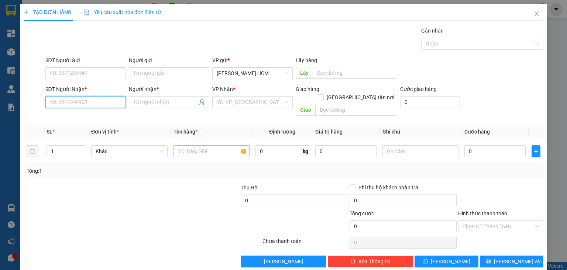
click at [71, 106] on input "SĐT Người Nhận *" at bounding box center [85, 102] width 81 height 12
click at [92, 119] on div "0868218234 - [PERSON_NAME]" at bounding box center [85, 116] width 73 height 8
click at [190, 146] on input "text" at bounding box center [212, 151] width 76 height 12
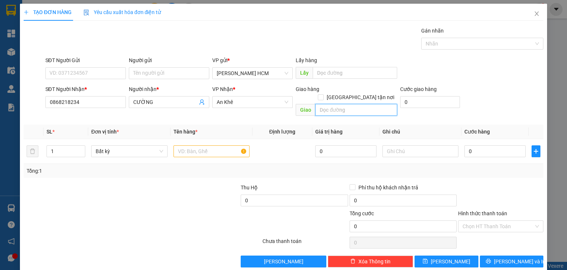
click at [326, 104] on input "text" at bounding box center [356, 110] width 82 height 12
click at [219, 146] on input "text" at bounding box center [212, 151] width 76 height 12
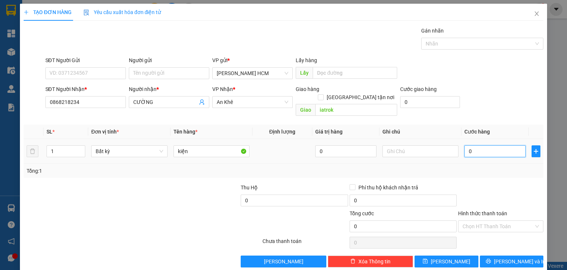
click at [484, 145] on input "0" at bounding box center [495, 151] width 61 height 12
click at [461, 256] on button "[PERSON_NAME]" at bounding box center [447, 261] width 64 height 12
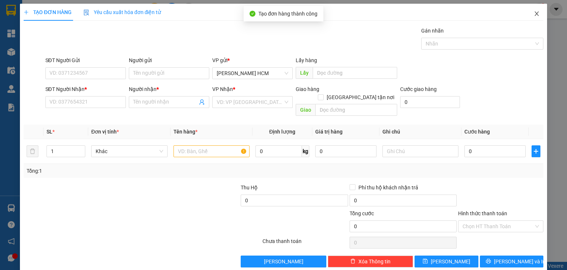
click at [534, 13] on icon "close" at bounding box center [537, 14] width 6 height 6
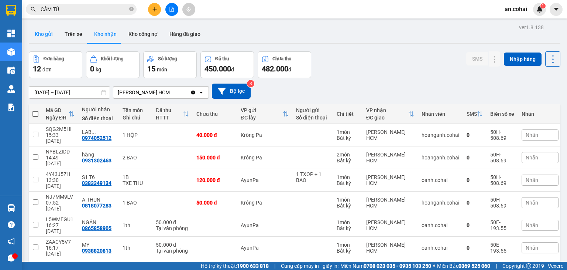
click at [49, 39] on button "Kho gửi" at bounding box center [44, 34] width 30 height 18
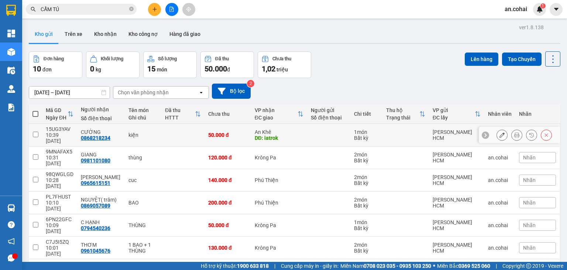
drag, startPoint x: 77, startPoint y: 135, endPoint x: 109, endPoint y: 135, distance: 32.1
click at [109, 135] on td "CƯỜNG 0868218234" at bounding box center [101, 135] width 48 height 23
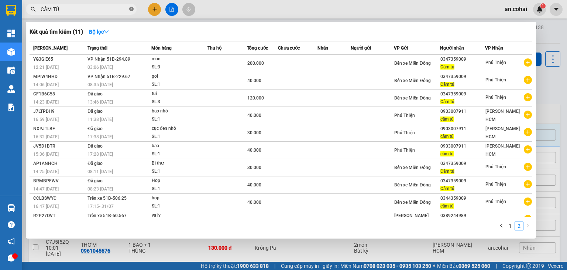
click at [132, 8] on icon "close-circle" at bounding box center [131, 9] width 4 height 4
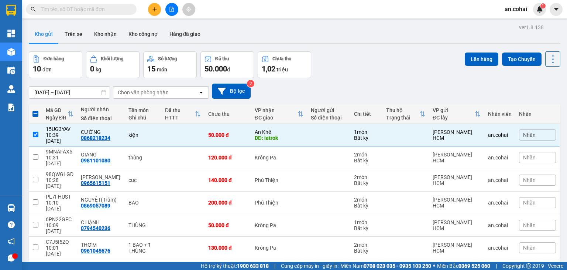
click at [118, 10] on input "text" at bounding box center [84, 9] width 87 height 8
paste input "0868218234"
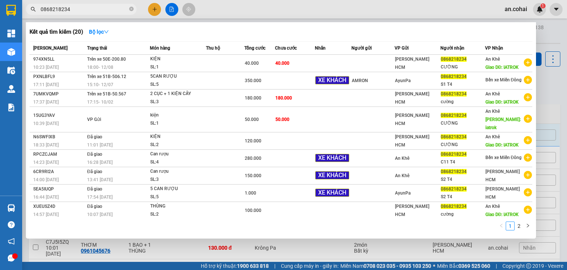
click at [547, 100] on div at bounding box center [283, 135] width 567 height 270
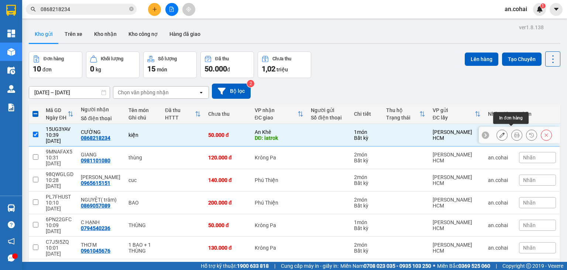
click at [512, 131] on button at bounding box center [517, 135] width 10 height 13
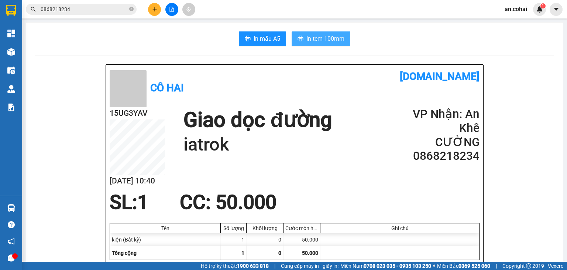
click at [312, 42] on span "In tem 100mm" at bounding box center [326, 38] width 38 height 9
click at [151, 10] on button at bounding box center [154, 9] width 13 height 13
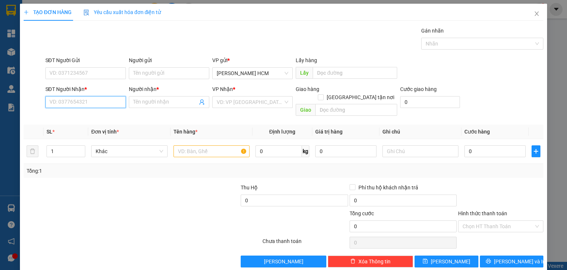
click at [92, 102] on input "SĐT Người Nhận *" at bounding box center [85, 102] width 81 height 12
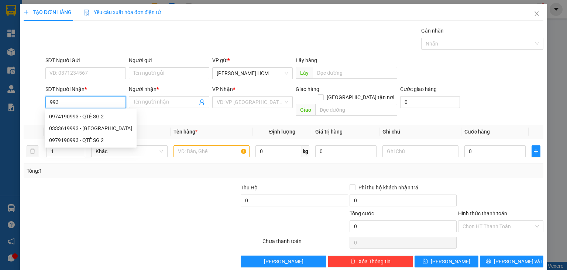
click at [96, 121] on div "0974190993 - QTẾ SG 2" at bounding box center [91, 116] width 92 height 12
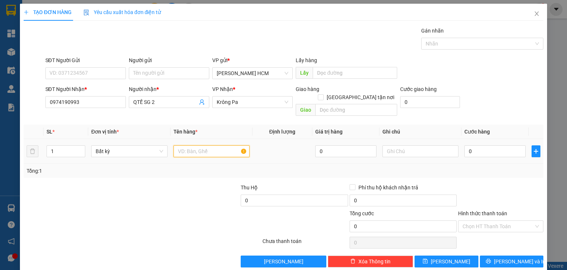
click at [191, 145] on input "text" at bounding box center [212, 151] width 76 height 12
click at [474, 145] on input "0" at bounding box center [495, 151] width 61 height 12
click at [486, 169] on div "Transit Pickup Surcharge Ids Transit Deliver Surcharge Ids Transit Deliver Surc…" at bounding box center [284, 147] width 520 height 240
click at [501, 211] on div "Hình thức thanh toán Chọn HT Thanh Toán" at bounding box center [500, 222] width 85 height 26
click at [495, 220] on input "Hình thức thanh toán" at bounding box center [498, 225] width 71 height 11
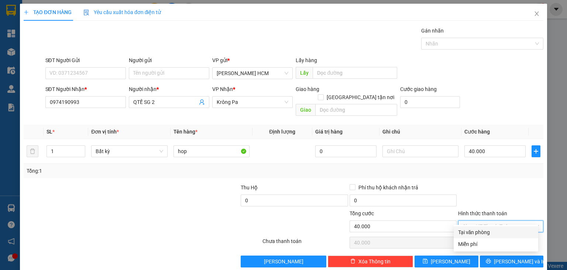
click at [487, 232] on div "Tại văn phòng" at bounding box center [496, 232] width 76 height 8
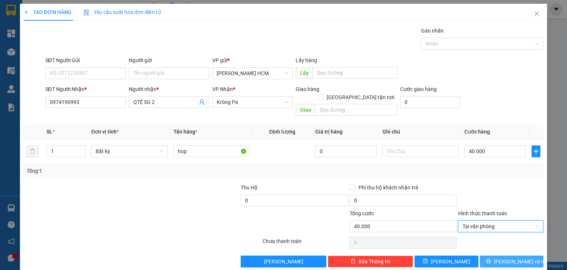
click at [501, 257] on span "[PERSON_NAME] và In" at bounding box center [520, 261] width 52 height 8
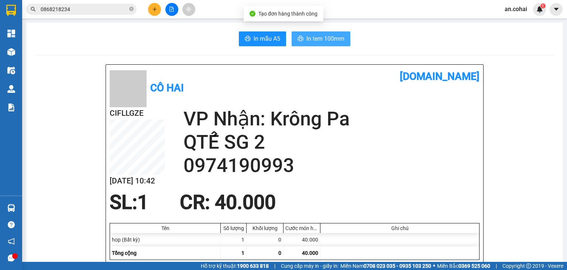
click at [324, 38] on span "In tem 100mm" at bounding box center [326, 38] width 38 height 9
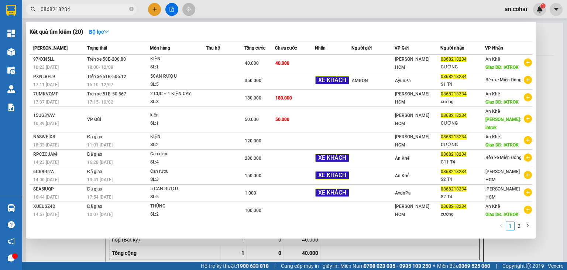
click at [96, 9] on input "0868218234" at bounding box center [84, 9] width 87 height 8
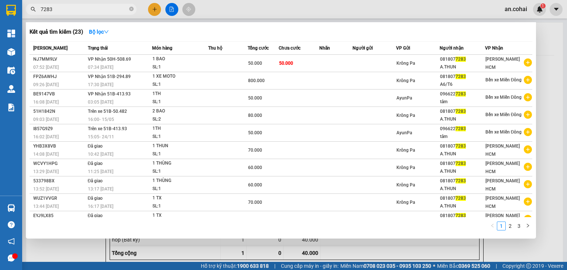
click at [154, 7] on div at bounding box center [283, 135] width 567 height 270
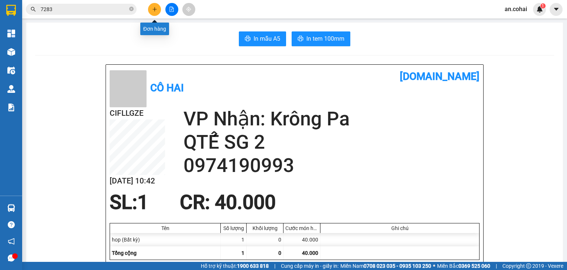
click at [154, 7] on icon "plus" at bounding box center [154, 9] width 0 height 4
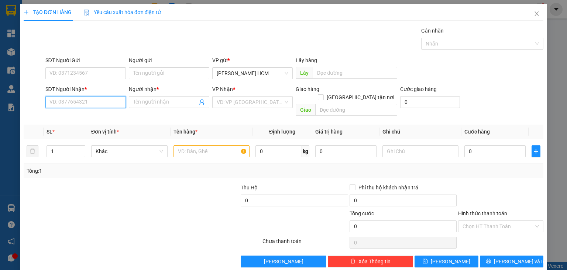
click at [120, 106] on input "SĐT Người Nhận *" at bounding box center [85, 102] width 81 height 12
click at [62, 106] on input "07999424455" at bounding box center [85, 102] width 81 height 12
click at [109, 117] on div "0799424455 - [PERSON_NAME]" at bounding box center [85, 116] width 73 height 8
click at [219, 147] on input "text" at bounding box center [212, 151] width 76 height 12
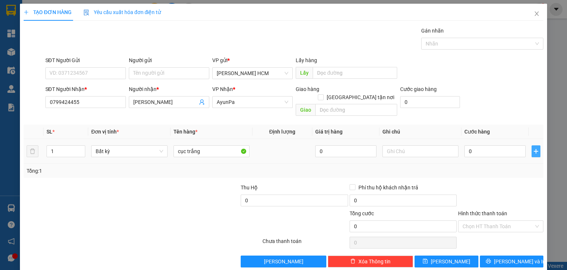
drag, startPoint x: 531, startPoint y: 144, endPoint x: 524, endPoint y: 144, distance: 7.4
click at [533, 148] on icon "plus" at bounding box center [536, 151] width 6 height 6
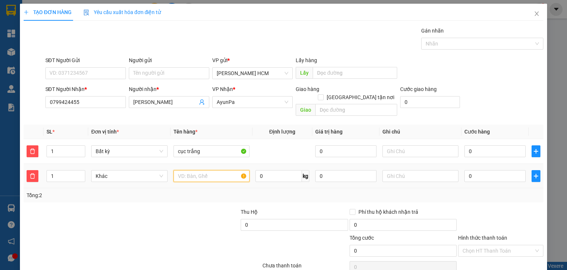
click at [182, 170] on input "text" at bounding box center [212, 176] width 76 height 12
click at [77, 170] on span "Increase Value" at bounding box center [81, 173] width 8 height 7
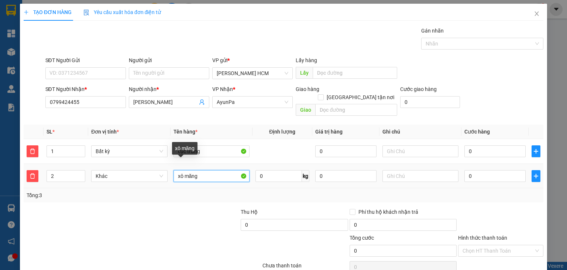
click at [203, 170] on input "xô măng" at bounding box center [212, 176] width 76 height 12
click at [472, 245] on input "Hình thức thanh toán" at bounding box center [498, 250] width 71 height 11
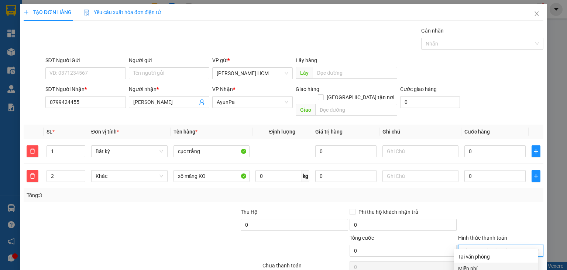
click at [470, 264] on div "Miễn phí" at bounding box center [496, 268] width 76 height 8
drag, startPoint x: 500, startPoint y: 249, endPoint x: 466, endPoint y: 200, distance: 60.0
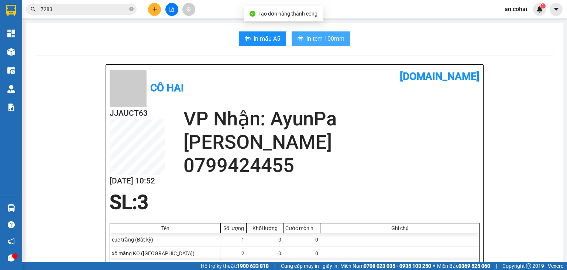
click at [335, 31] on button "In tem 100mm" at bounding box center [321, 38] width 59 height 15
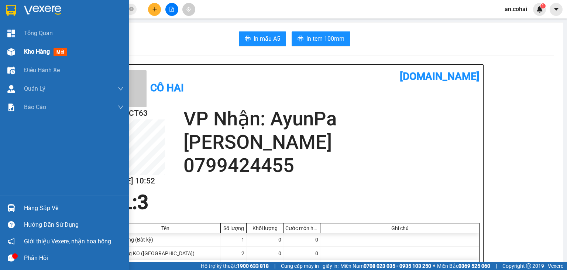
click at [15, 51] on div at bounding box center [11, 51] width 13 height 13
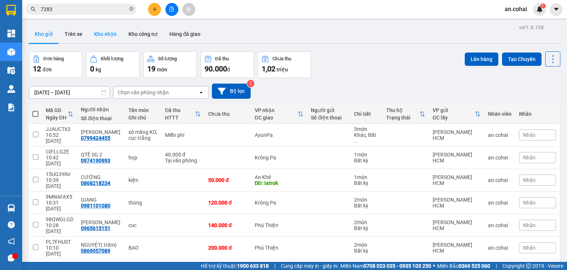
click at [107, 40] on button "Kho nhận" at bounding box center [105, 34] width 34 height 18
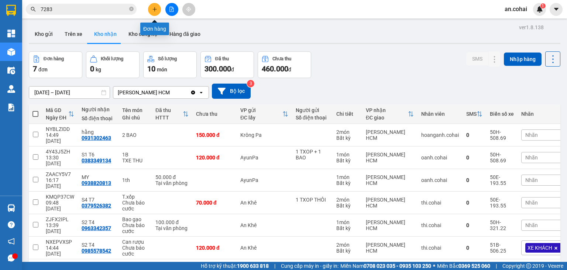
click at [154, 3] on button at bounding box center [154, 9] width 13 height 13
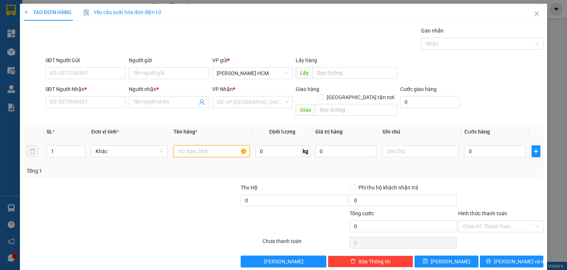
click at [202, 148] on input "text" at bounding box center [212, 151] width 76 height 12
click at [163, 101] on input "Người nhận *" at bounding box center [165, 102] width 64 height 8
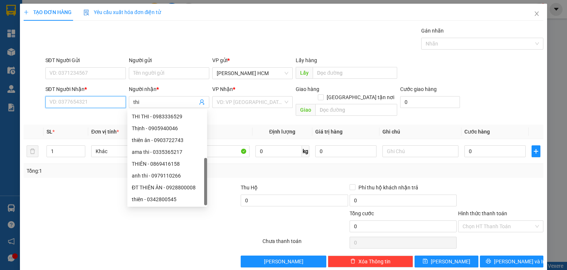
click at [86, 101] on input "SĐT Người Nhận *" at bounding box center [85, 102] width 81 height 12
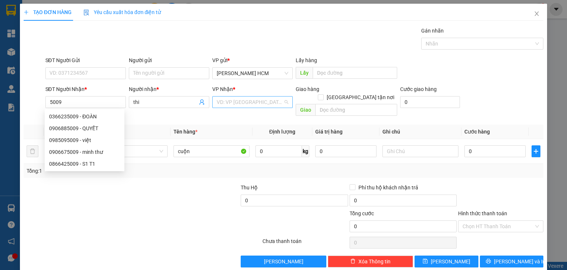
click at [223, 96] on input "search" at bounding box center [250, 101] width 66 height 11
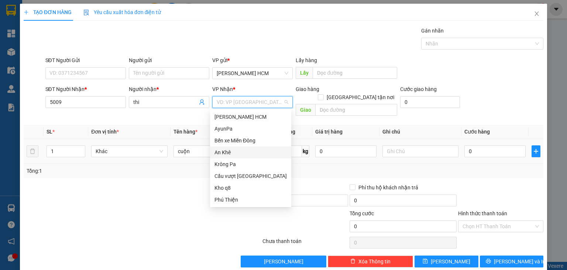
drag, startPoint x: 225, startPoint y: 151, endPoint x: 217, endPoint y: 133, distance: 20.2
click at [225, 151] on div "An Khê" at bounding box center [251, 152] width 72 height 8
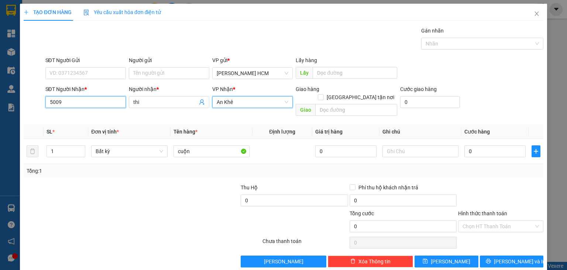
click at [85, 102] on input "5009" at bounding box center [85, 102] width 81 height 12
click at [85, 113] on div "0979845059 - Thi AK" at bounding box center [84, 116] width 71 height 8
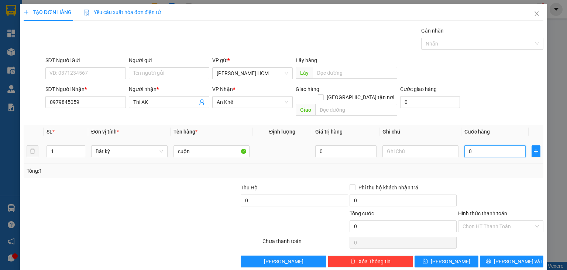
click at [468, 147] on input "0" at bounding box center [495, 151] width 61 height 12
click at [465, 145] on input "0" at bounding box center [495, 151] width 61 height 12
click at [486, 167] on div "Tổng: 1" at bounding box center [284, 171] width 514 height 8
click at [480, 255] on button "[PERSON_NAME] và In" at bounding box center [512, 261] width 64 height 12
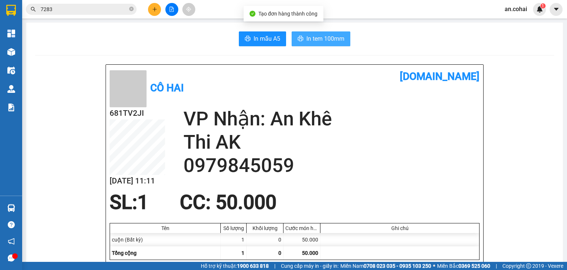
click at [329, 44] on button "In tem 100mm" at bounding box center [321, 38] width 59 height 15
click at [151, 6] on button at bounding box center [154, 9] width 13 height 13
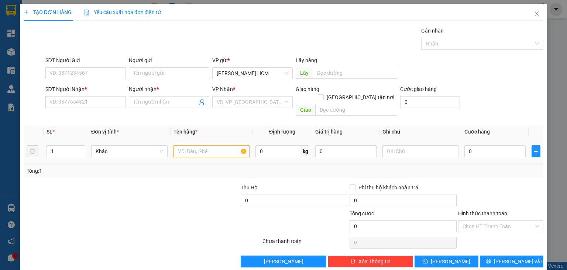
click at [191, 145] on input "text" at bounding box center [212, 151] width 76 height 12
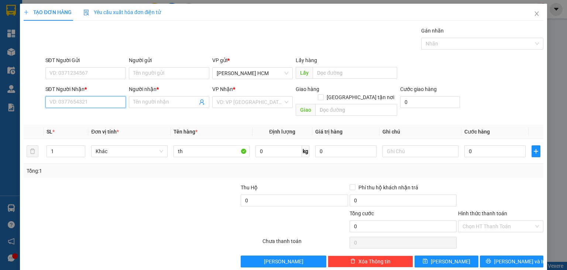
click at [79, 105] on input "SĐT Người Nhận *" at bounding box center [85, 102] width 81 height 12
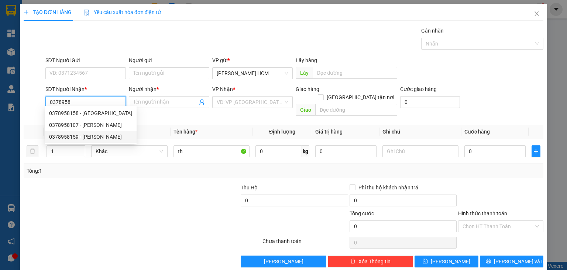
click at [91, 135] on div "0378958159 - [PERSON_NAME]" at bounding box center [90, 137] width 83 height 8
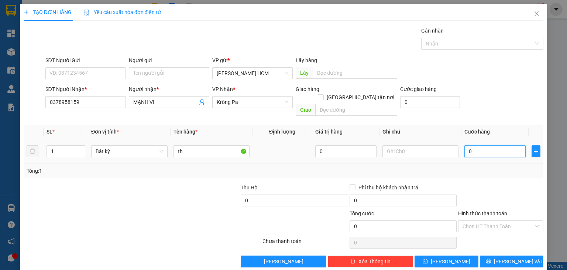
click at [466, 145] on input "0" at bounding box center [495, 151] width 61 height 12
click at [465, 145] on input "0" at bounding box center [495, 151] width 61 height 12
click at [485, 166] on div "Transit Pickup Surcharge Ids Transit Deliver Surcharge Ids Transit Deliver Surc…" at bounding box center [284, 147] width 520 height 240
click at [513, 257] on span "[PERSON_NAME] và In" at bounding box center [520, 261] width 52 height 8
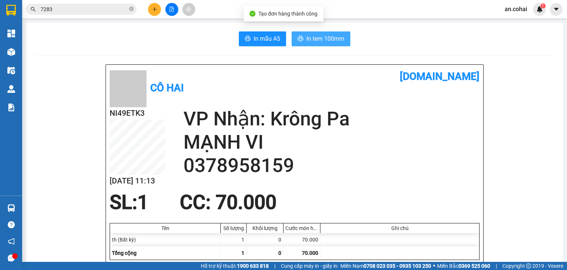
drag, startPoint x: 306, startPoint y: 21, endPoint x: 310, endPoint y: 34, distance: 13.5
click at [307, 27] on body "Kết quả tìm kiếm ( 23 ) Bộ lọc Mã ĐH Trạng thái Món hàng Thu hộ Tổng cước Chưa …" at bounding box center [283, 135] width 567 height 270
click at [312, 34] on button "In tem 100mm" at bounding box center [321, 38] width 59 height 15
click at [237, 7] on div "Kết quả tìm kiếm ( 23 ) Bộ lọc Mã ĐH Trạng thái Món hàng Thu hộ Tổng cước Chưa …" at bounding box center [283, 9] width 567 height 18
click at [177, 35] on div "In mẫu A5 In tem 100mm" at bounding box center [294, 38] width 519 height 15
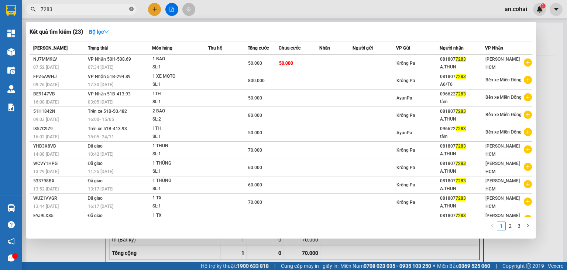
click at [130, 10] on icon "close-circle" at bounding box center [131, 9] width 4 height 4
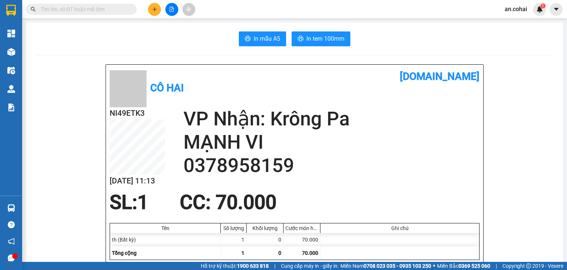
click at [140, 18] on div "Kết quả tìm kiếm ( 23 ) Bộ lọc Mã ĐH Trạng thái Món hàng Thu hộ Tổng cước Chưa …" at bounding box center [283, 9] width 567 height 18
click at [157, 9] on icon "plus" at bounding box center [154, 9] width 5 height 5
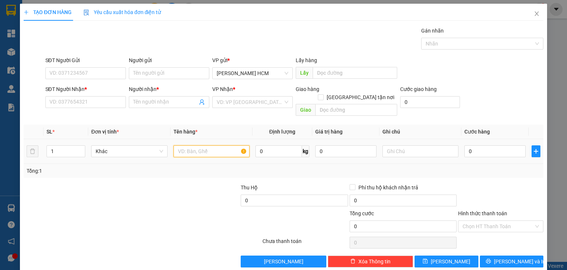
click at [188, 145] on input "text" at bounding box center [212, 151] width 76 height 12
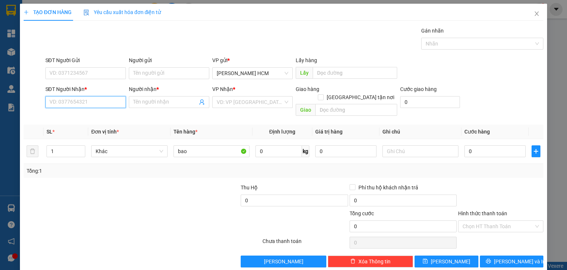
click at [95, 100] on input "SĐT Người Nhận *" at bounding box center [85, 102] width 81 height 12
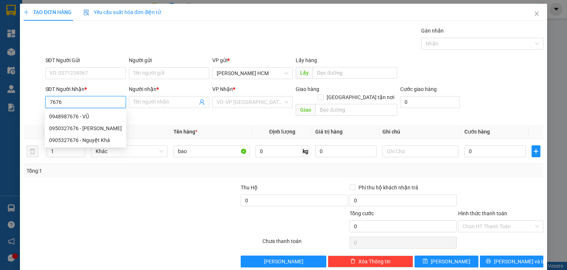
click at [97, 127] on div "0950327676 - [PERSON_NAME]" at bounding box center [85, 128] width 73 height 8
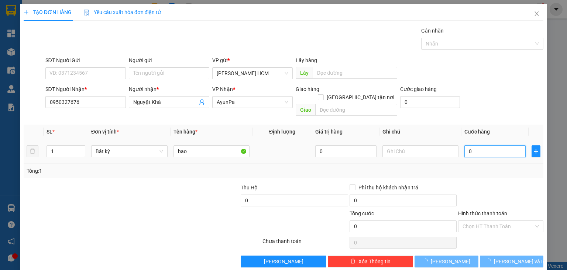
click at [465, 145] on input "0" at bounding box center [495, 151] width 61 height 12
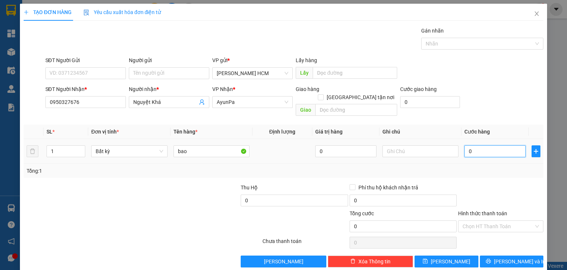
click at [466, 145] on input "0" at bounding box center [495, 151] width 61 height 12
click at [465, 145] on input "0" at bounding box center [495, 151] width 61 height 12
click at [481, 167] on div "Tổng: 1" at bounding box center [284, 171] width 514 height 8
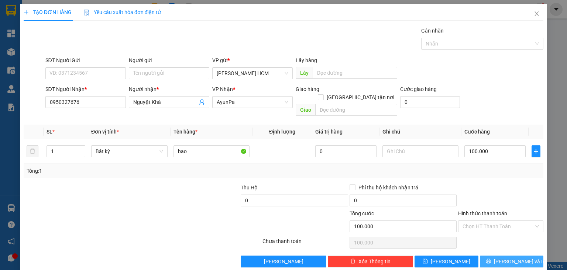
click at [508, 257] on span "[PERSON_NAME] và In" at bounding box center [520, 261] width 52 height 8
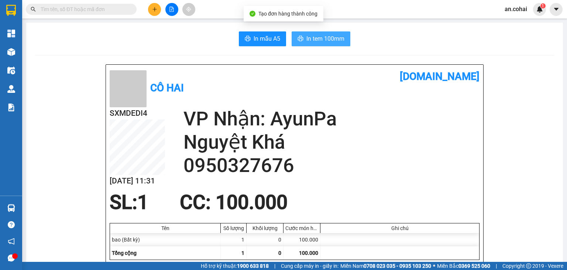
click at [337, 40] on span "In tem 100mm" at bounding box center [326, 38] width 38 height 9
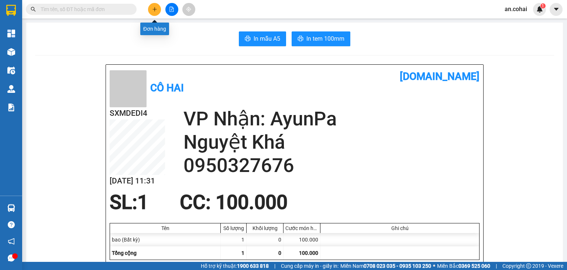
click at [161, 12] on div at bounding box center [171, 9] width 55 height 13
click at [156, 12] on button at bounding box center [154, 9] width 13 height 13
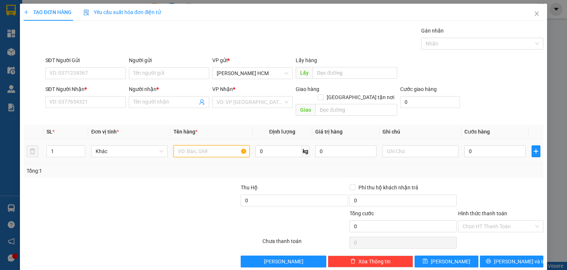
click at [198, 145] on input "text" at bounding box center [212, 151] width 76 height 12
click at [78, 146] on span "Increase Value" at bounding box center [81, 149] width 8 height 7
click at [81, 108] on div "SĐT Người Nhận * VD: 0377654321" at bounding box center [85, 98] width 81 height 26
click at [81, 104] on input "SĐT Người Nhận *" at bounding box center [85, 102] width 81 height 12
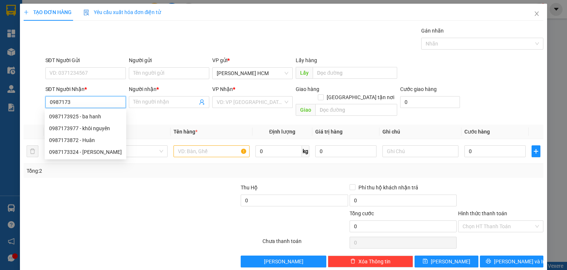
click at [79, 130] on div "0987173977 - khôi nguyên" at bounding box center [85, 128] width 73 height 8
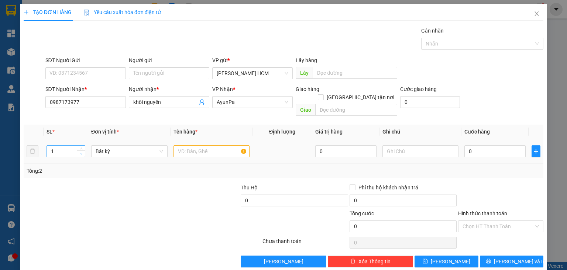
click at [80, 152] on icon "down" at bounding box center [81, 153] width 3 height 3
click at [186, 148] on input "text" at bounding box center [212, 151] width 76 height 12
click at [471, 145] on input "0" at bounding box center [495, 151] width 61 height 12
click at [466, 145] on input "0" at bounding box center [495, 151] width 61 height 12
click at [465, 145] on input "0" at bounding box center [495, 151] width 61 height 12
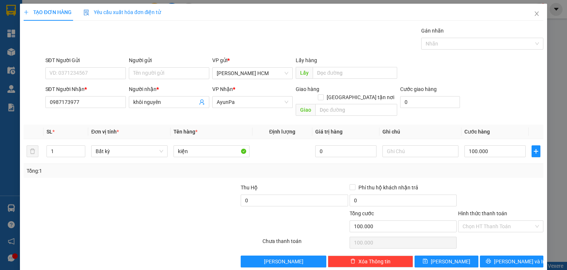
click at [487, 170] on div "Transit Pickup Surcharge Ids Transit Deliver Surcharge Ids Transit Deliver Surc…" at bounding box center [284, 147] width 520 height 240
click at [502, 243] on div "Transit Pickup Surcharge Ids Transit Deliver Surcharge Ids Transit Deliver Surc…" at bounding box center [284, 147] width 520 height 240
click at [503, 243] on div "Transit Pickup Surcharge Ids Transit Deliver Surcharge Ids Transit Deliver Surc…" at bounding box center [284, 147] width 520 height 240
click at [505, 255] on button "[PERSON_NAME] và In" at bounding box center [512, 261] width 64 height 12
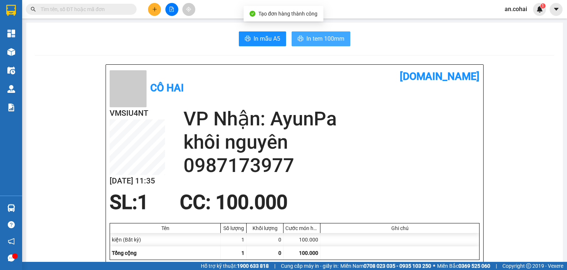
click at [325, 35] on span "In tem 100mm" at bounding box center [326, 38] width 38 height 9
click at [151, 14] on button at bounding box center [154, 9] width 13 height 13
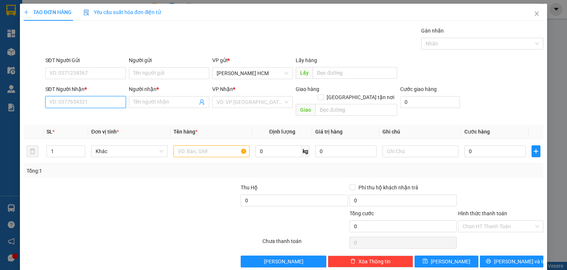
click at [104, 98] on input "SĐT Người Nhận *" at bounding box center [85, 102] width 81 height 12
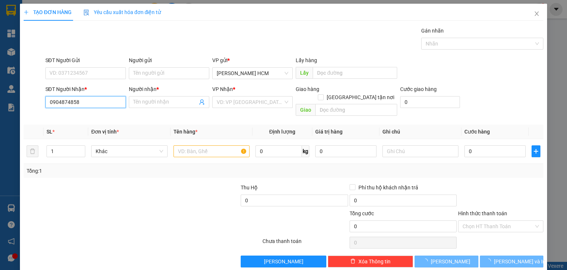
click at [100, 104] on input "0904874858" at bounding box center [85, 102] width 81 height 12
click at [105, 115] on div "0904874858 - PHƯỢNG" at bounding box center [84, 116] width 71 height 8
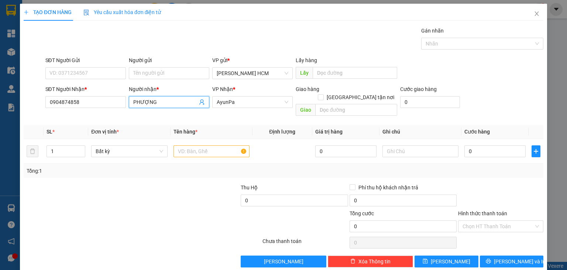
drag, startPoint x: 158, startPoint y: 99, endPoint x: 131, endPoint y: 103, distance: 27.6
click at [131, 103] on span "PHƯỢNG" at bounding box center [169, 102] width 81 height 12
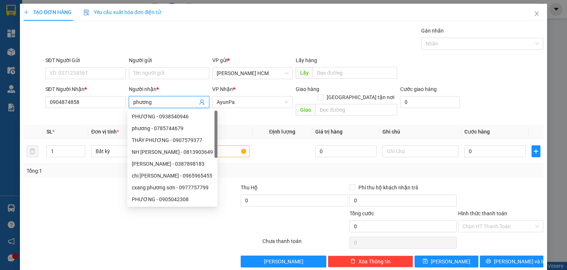
drag, startPoint x: 136, startPoint y: 104, endPoint x: 132, endPoint y: 103, distance: 4.1
click at [133, 103] on input "phương" at bounding box center [165, 102] width 64 height 8
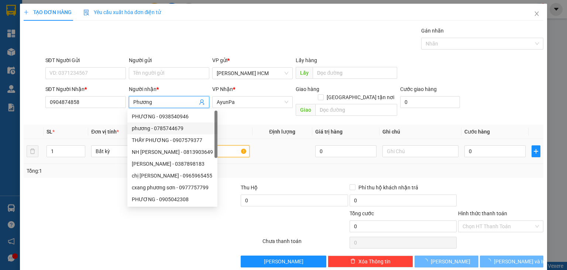
click at [236, 145] on input "text" at bounding box center [212, 151] width 76 height 12
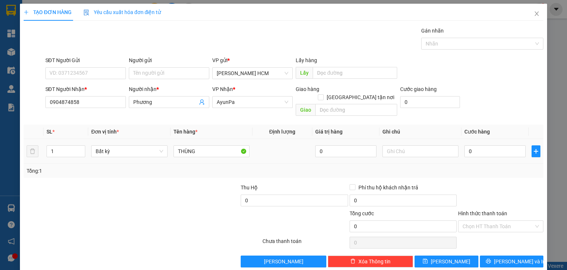
click at [510, 139] on td "0" at bounding box center [495, 151] width 67 height 25
click at [511, 145] on input "0" at bounding box center [495, 151] width 61 height 12
click at [511, 255] on button "[PERSON_NAME] và In" at bounding box center [512, 261] width 64 height 12
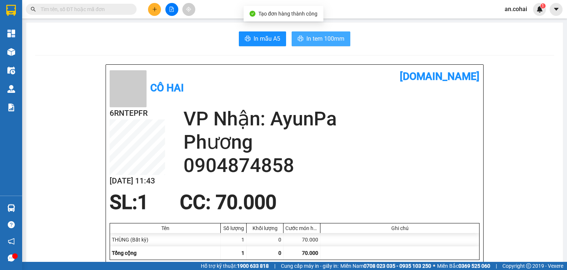
click at [318, 39] on span "In tem 100mm" at bounding box center [326, 38] width 38 height 9
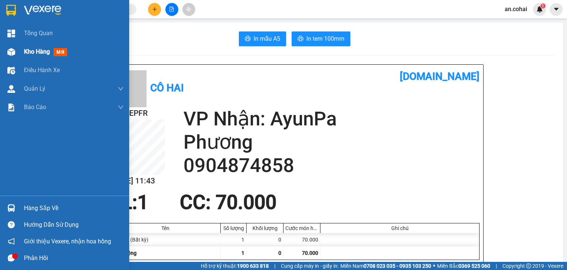
click at [12, 58] on div at bounding box center [11, 51] width 13 height 13
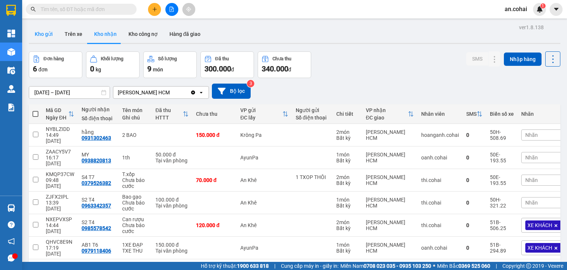
click at [49, 32] on button "Kho gửi" at bounding box center [44, 34] width 30 height 18
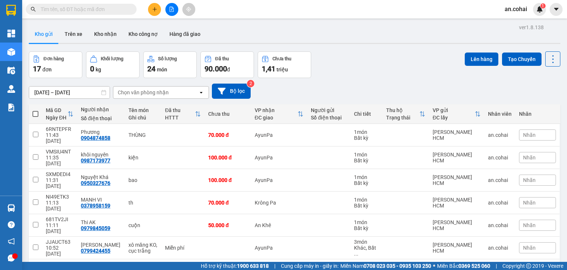
click at [36, 111] on span at bounding box center [35, 114] width 6 height 6
click at [35, 110] on input "checkbox" at bounding box center [35, 110] width 0 height 0
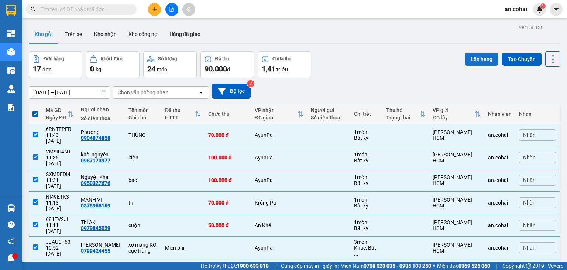
click at [473, 62] on button "Lên hàng" at bounding box center [482, 58] width 34 height 13
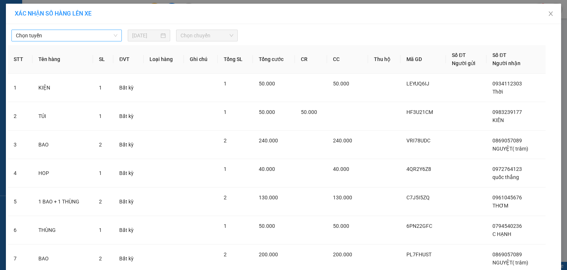
click at [75, 35] on span "Chọn tuyến" at bounding box center [67, 35] width 102 height 11
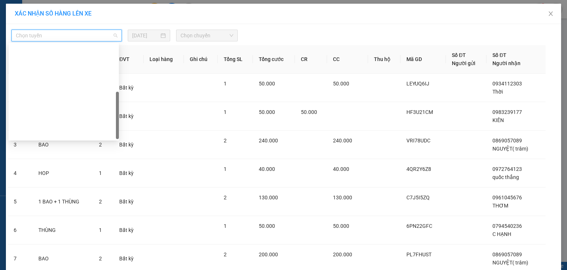
click at [62, 164] on div "[GEOGRAPHIC_DATA] - Krông Pa ([GEOGRAPHIC_DATA])" at bounding box center [64, 168] width 102 height 8
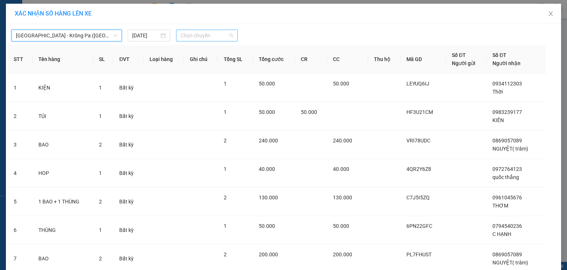
click at [185, 40] on span "Chọn chuyến" at bounding box center [207, 35] width 53 height 11
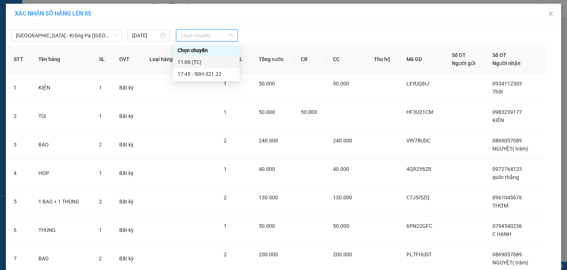
click at [195, 58] on div "11:00 (TC)" at bounding box center [207, 62] width 58 height 8
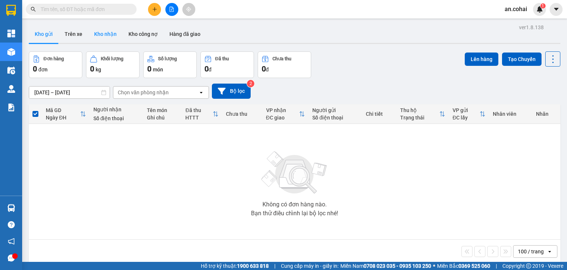
click at [109, 37] on button "Kho nhận" at bounding box center [105, 34] width 34 height 18
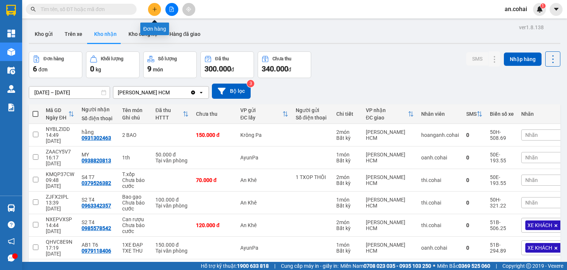
click at [154, 12] on button at bounding box center [154, 9] width 13 height 13
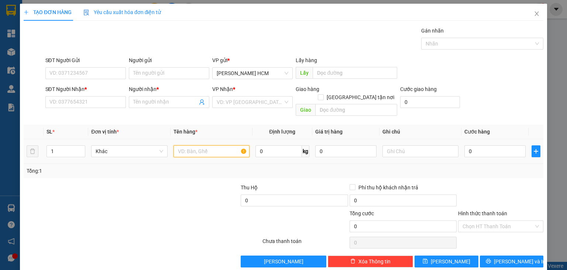
click at [197, 145] on input "text" at bounding box center [212, 151] width 76 height 12
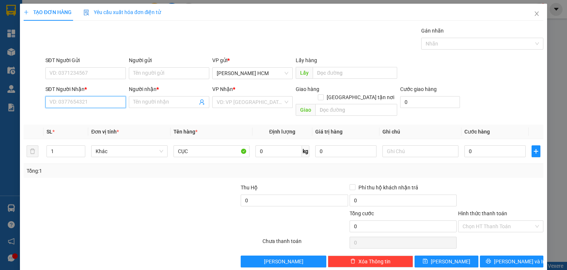
click at [92, 101] on input "SĐT Người Nhận *" at bounding box center [85, 102] width 81 height 12
click at [72, 117] on div "0909381800 - [GEOGRAPHIC_DATA]" at bounding box center [90, 116] width 83 height 8
click at [462, 140] on td "0" at bounding box center [495, 151] width 67 height 25
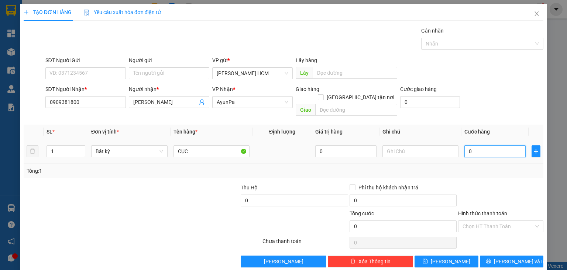
click at [465, 145] on input "0" at bounding box center [495, 151] width 61 height 12
drag, startPoint x: 477, startPoint y: 170, endPoint x: 486, endPoint y: 195, distance: 26.5
click at [477, 170] on div "Transit Pickup Surcharge Ids Transit Deliver Surcharge Ids Transit Deliver Surc…" at bounding box center [284, 147] width 520 height 240
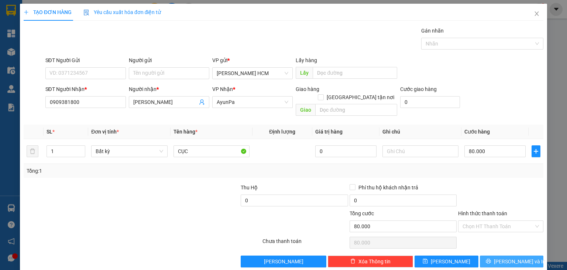
click at [520, 257] on span "[PERSON_NAME] và In" at bounding box center [520, 261] width 52 height 8
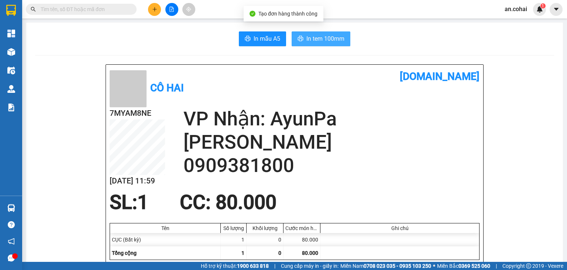
click at [313, 44] on button "In tem 100mm" at bounding box center [321, 38] width 59 height 15
